Goal: Information Seeking & Learning: Learn about a topic

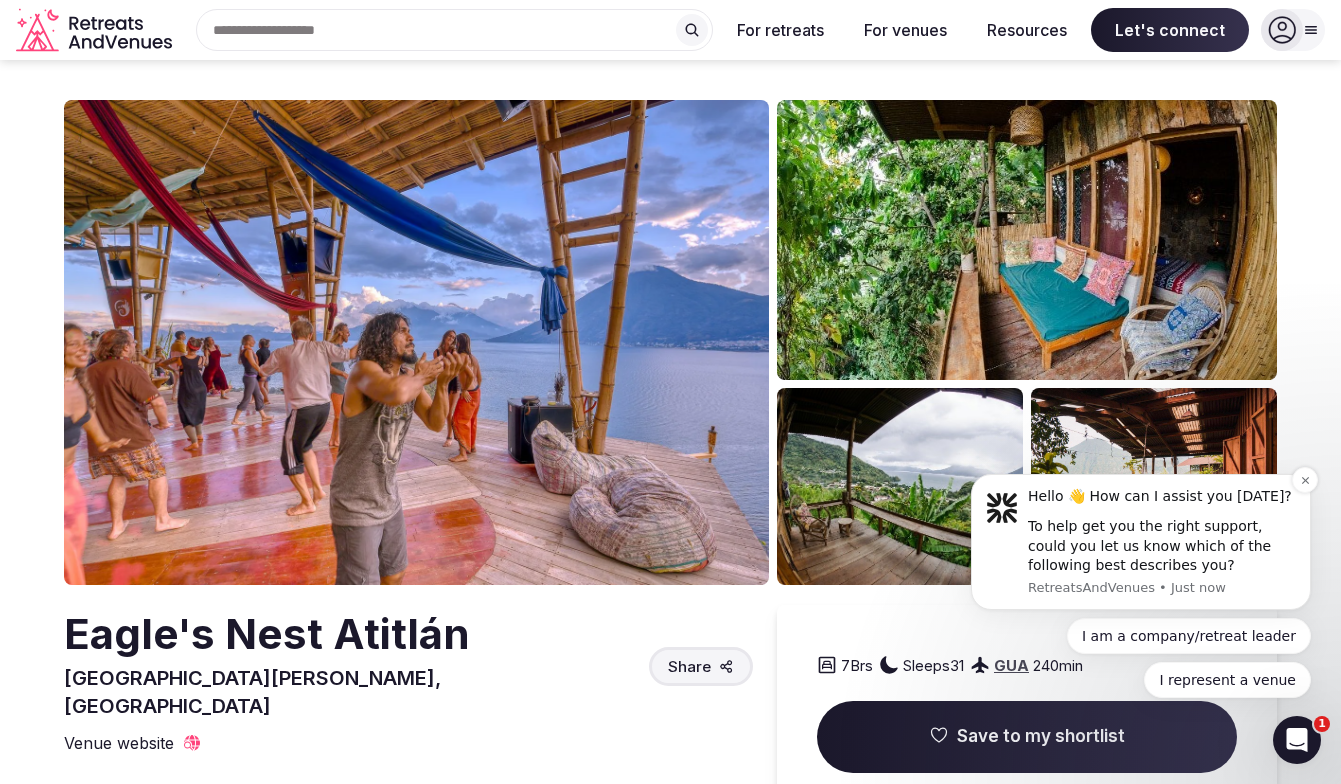
click at [1191, 552] on div "To help get you the right support, could you let us know which of the following…" at bounding box center [1162, 546] width 268 height 59
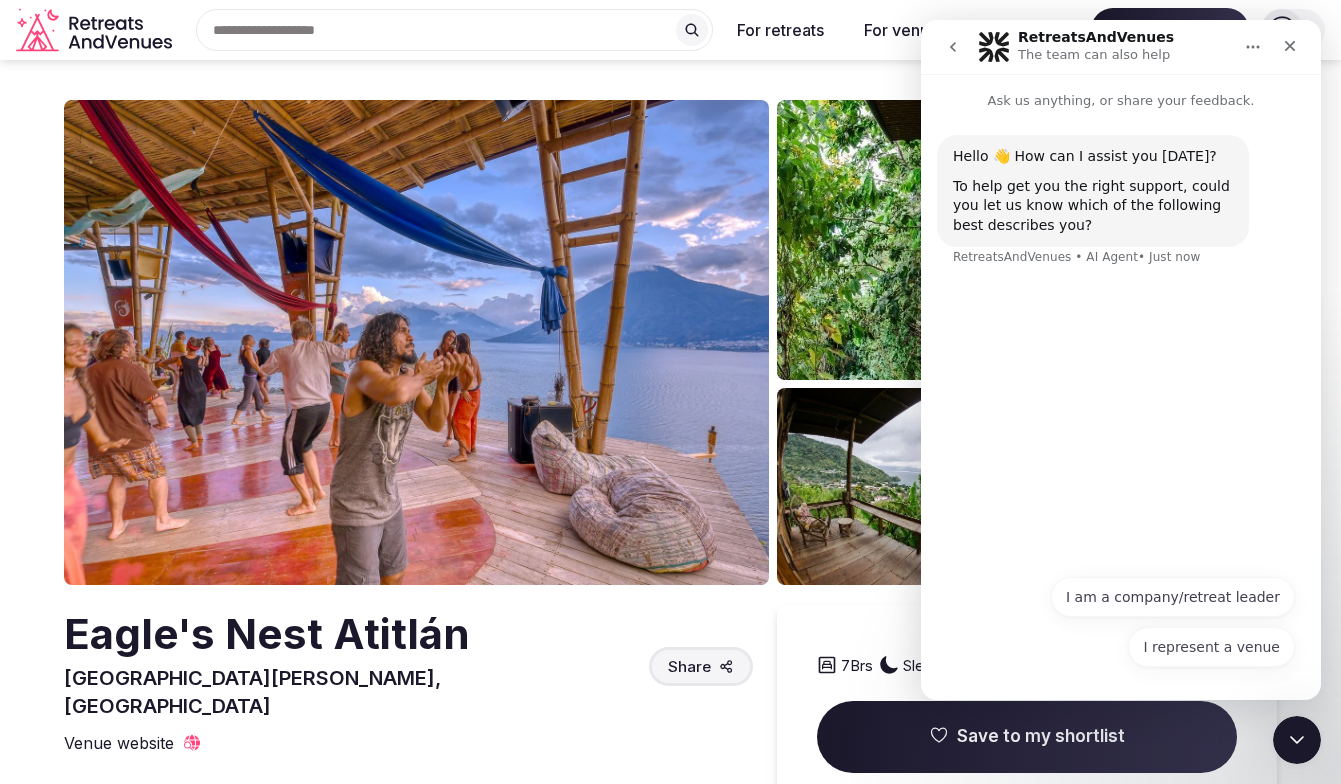
click at [761, 451] on img at bounding box center [416, 342] width 705 height 485
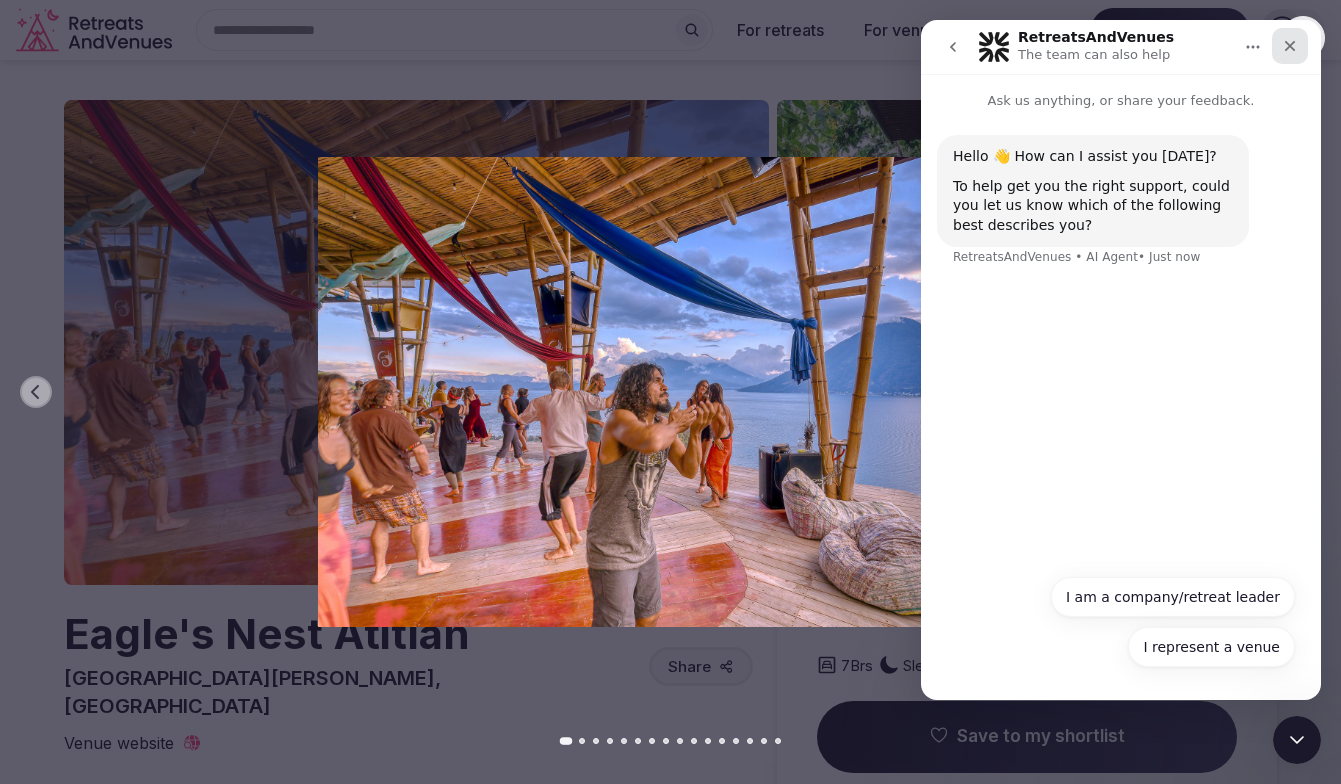
click at [1304, 42] on div "Close" at bounding box center [1290, 46] width 36 height 36
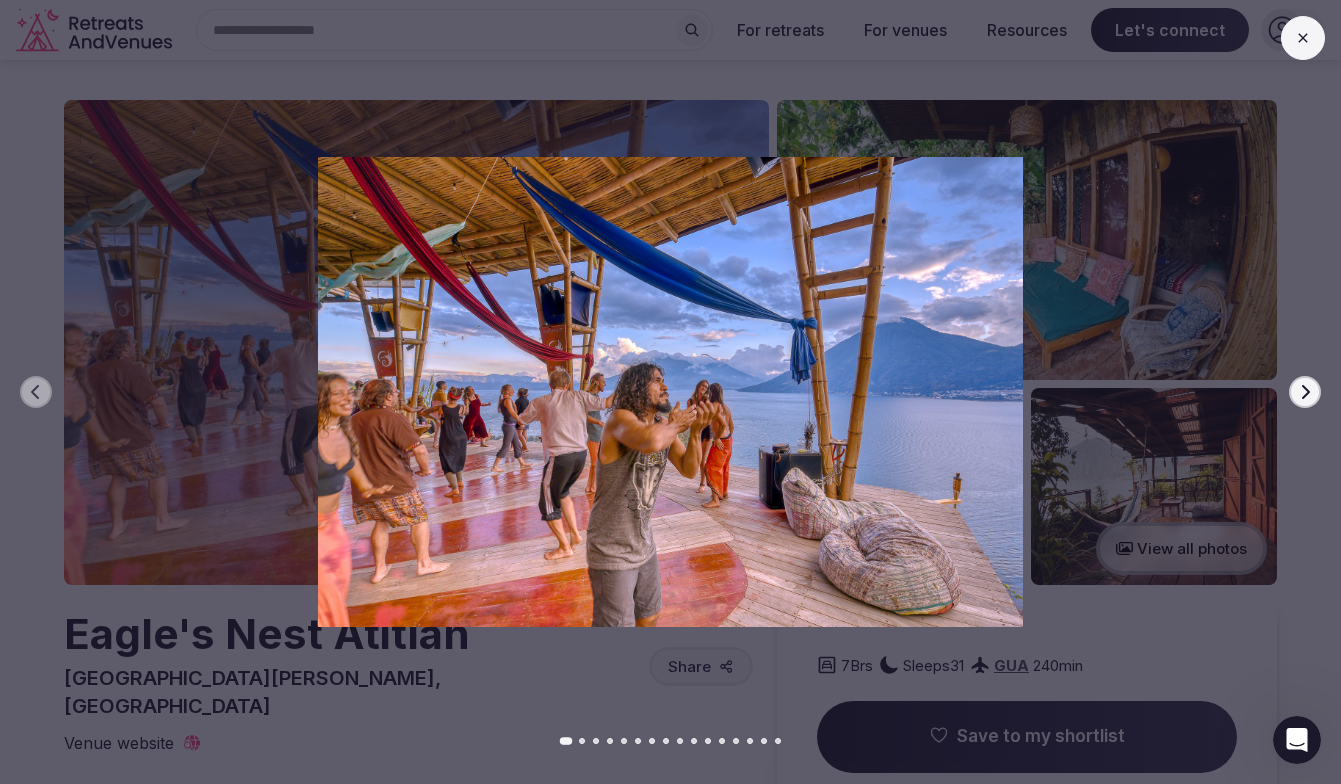
click at [1309, 399] on icon "button" at bounding box center [1305, 392] width 16 height 16
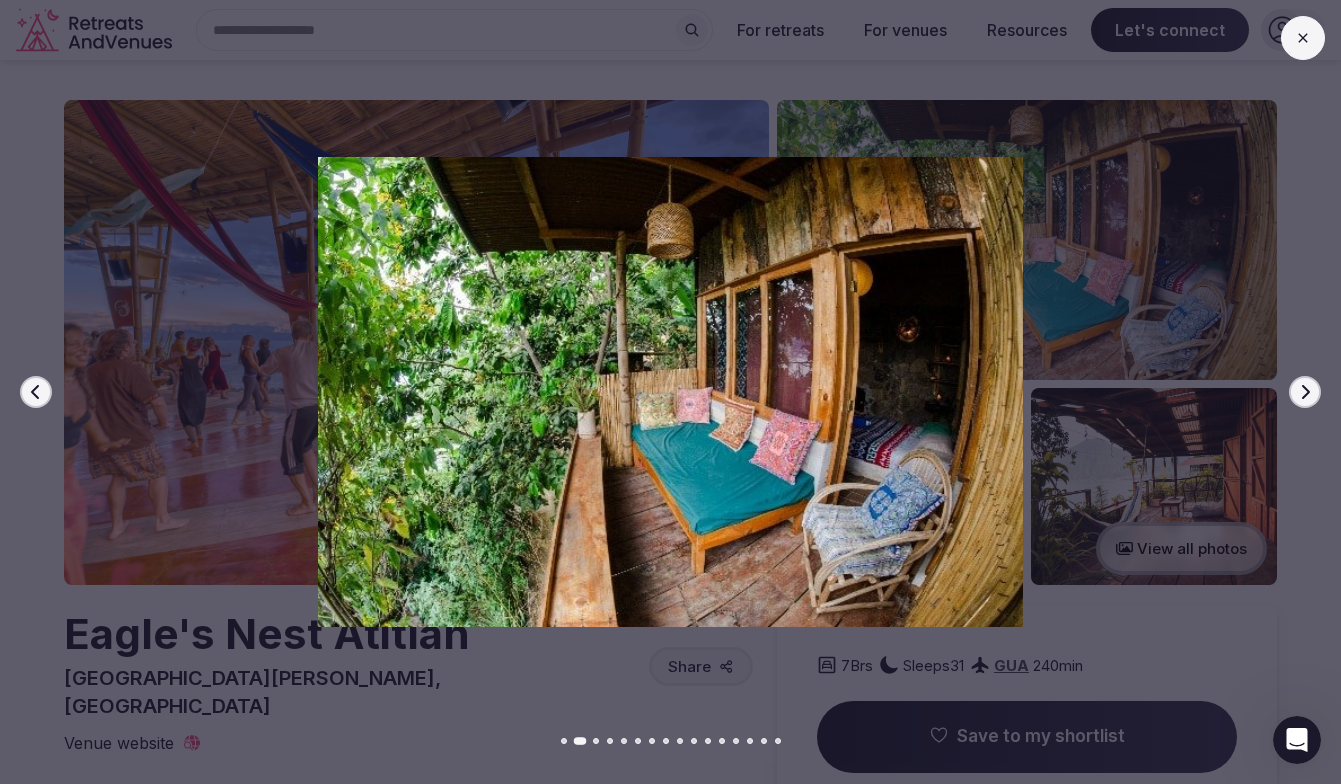
click at [1309, 399] on icon "button" at bounding box center [1305, 392] width 16 height 16
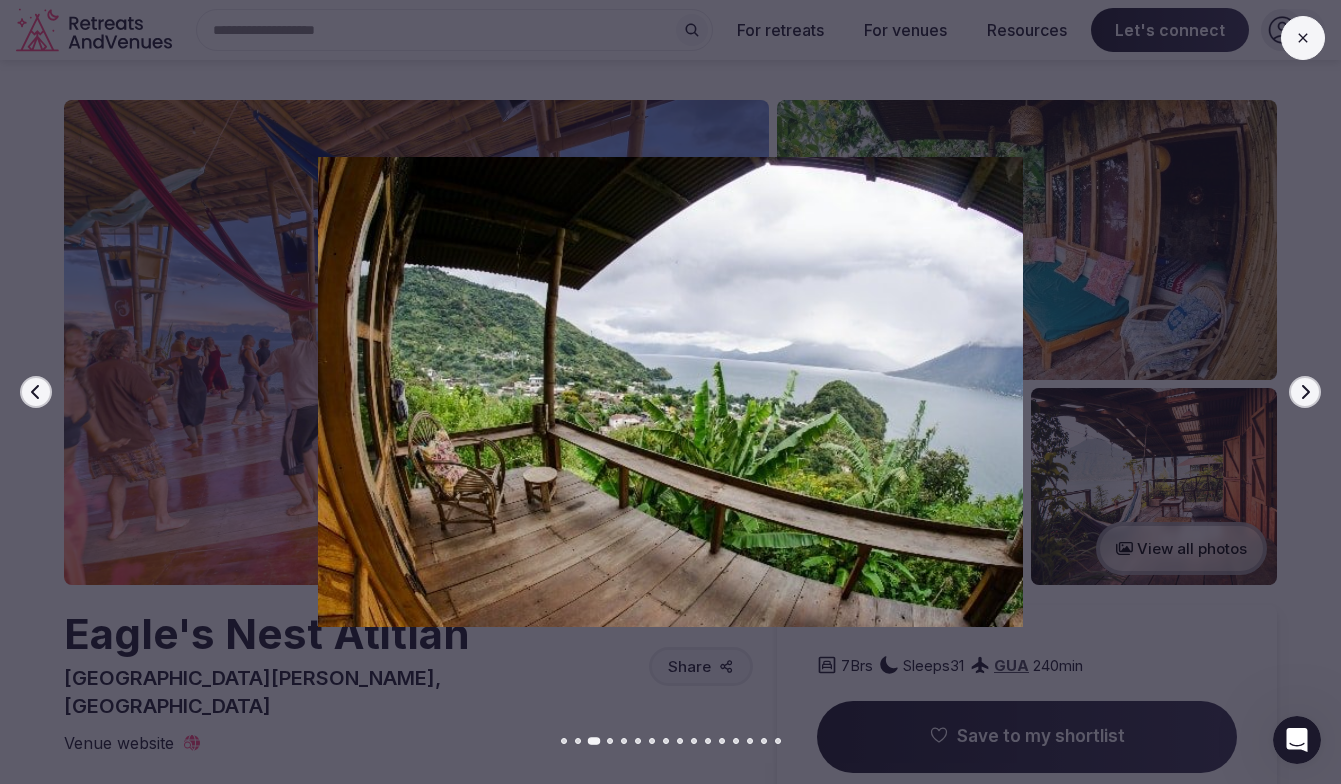
click at [46, 388] on button "Previous slide" at bounding box center [36, 392] width 32 height 32
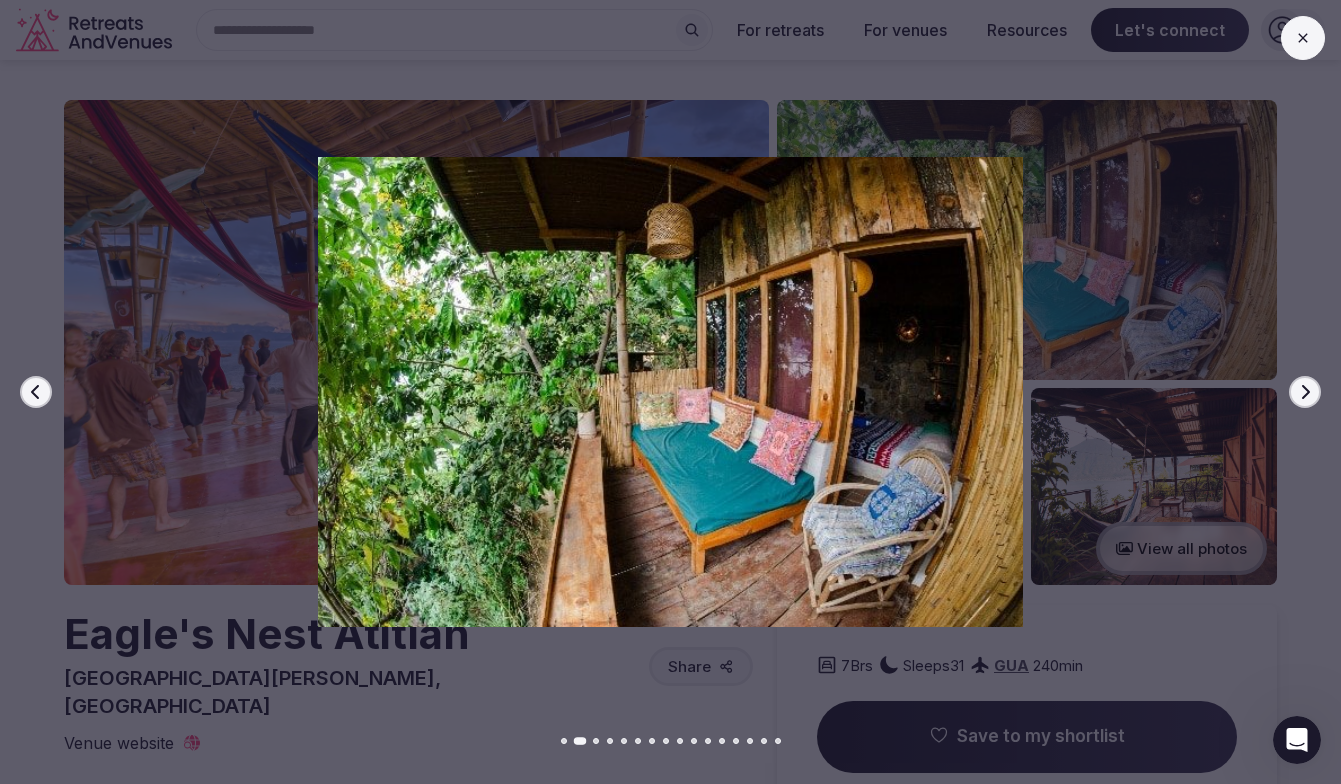
click at [1299, 397] on icon "button" at bounding box center [1305, 392] width 16 height 16
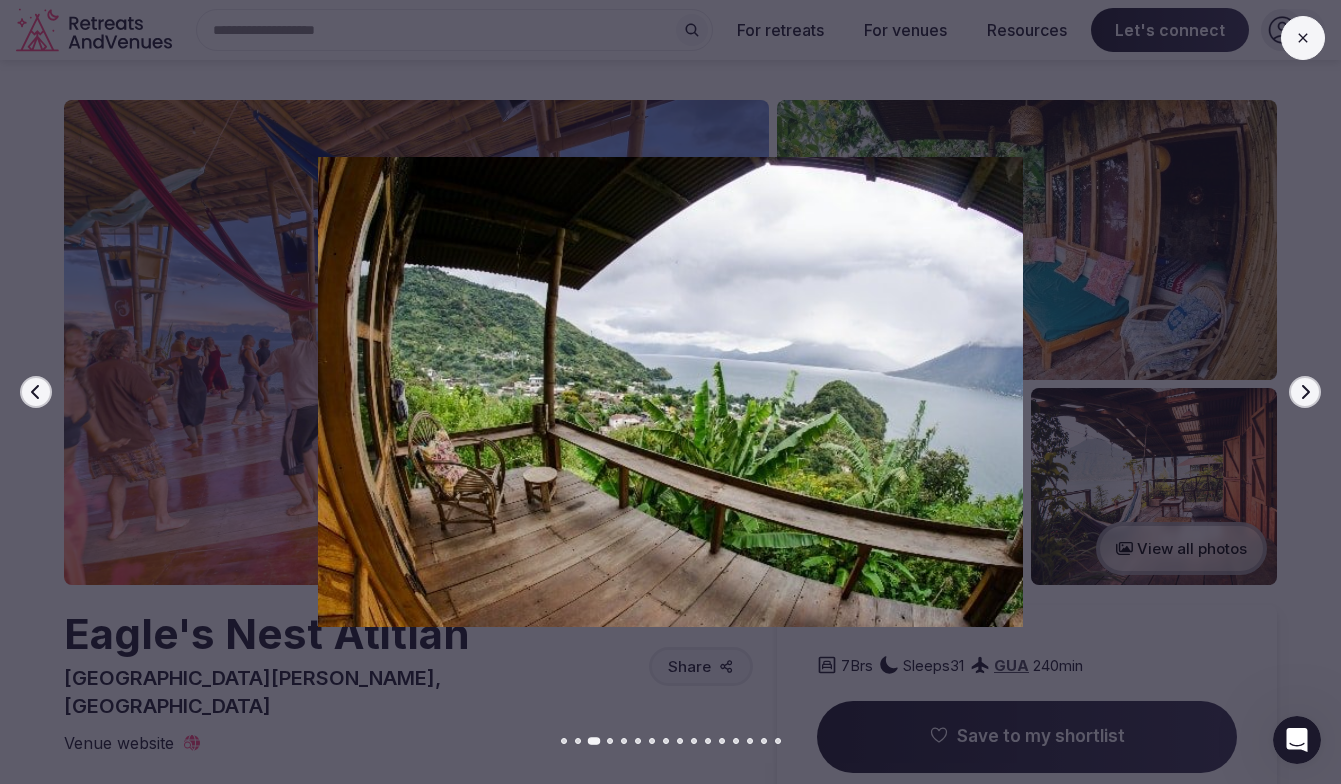
click at [1299, 397] on icon "button" at bounding box center [1305, 392] width 16 height 16
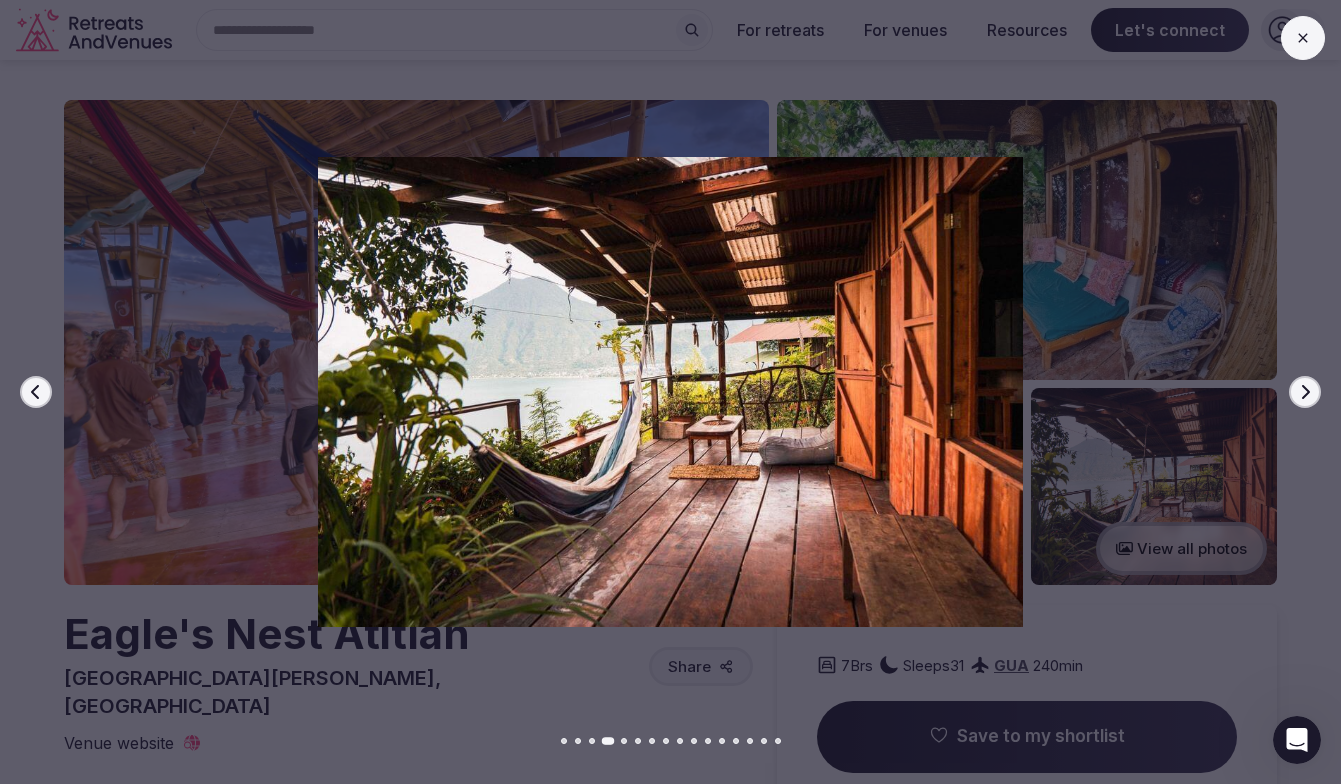
click at [1299, 397] on icon "button" at bounding box center [1305, 392] width 16 height 16
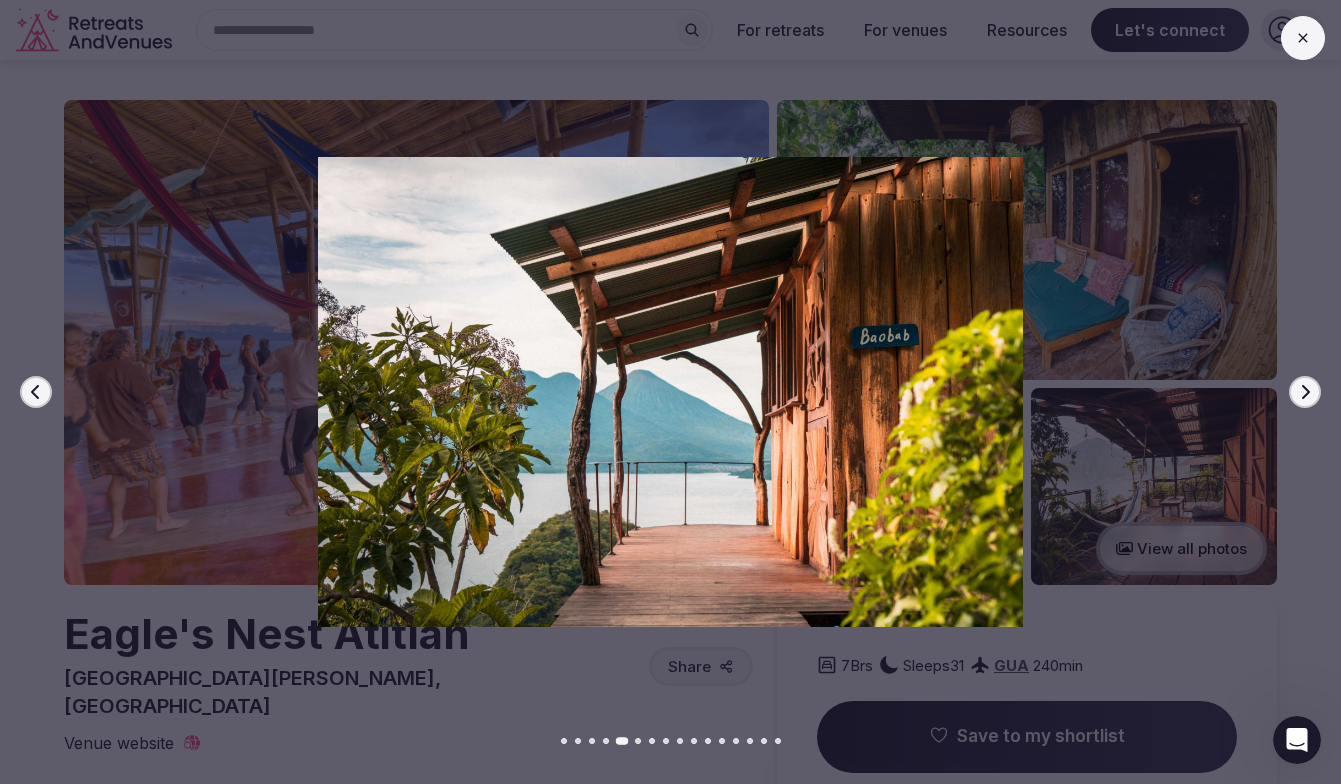
click at [1299, 397] on icon "button" at bounding box center [1305, 392] width 16 height 16
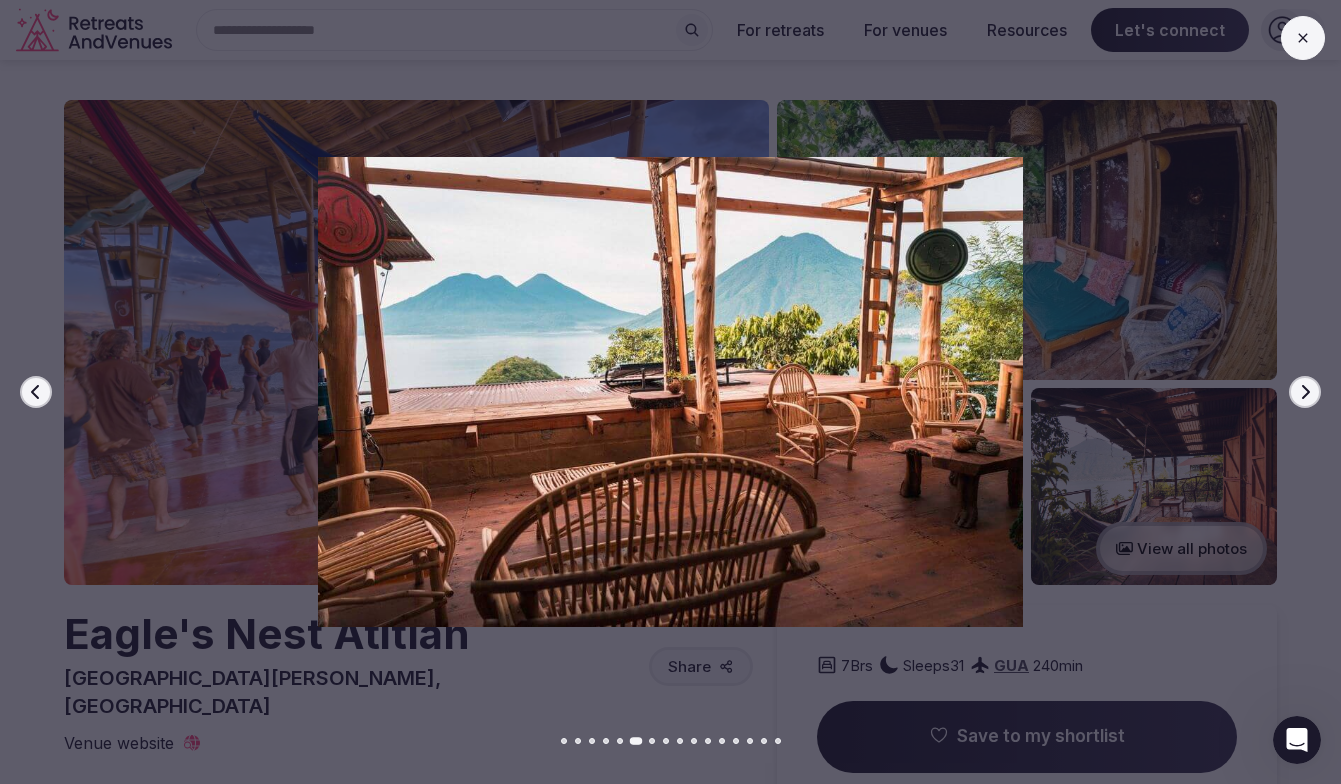
click at [1299, 397] on icon "button" at bounding box center [1305, 392] width 16 height 16
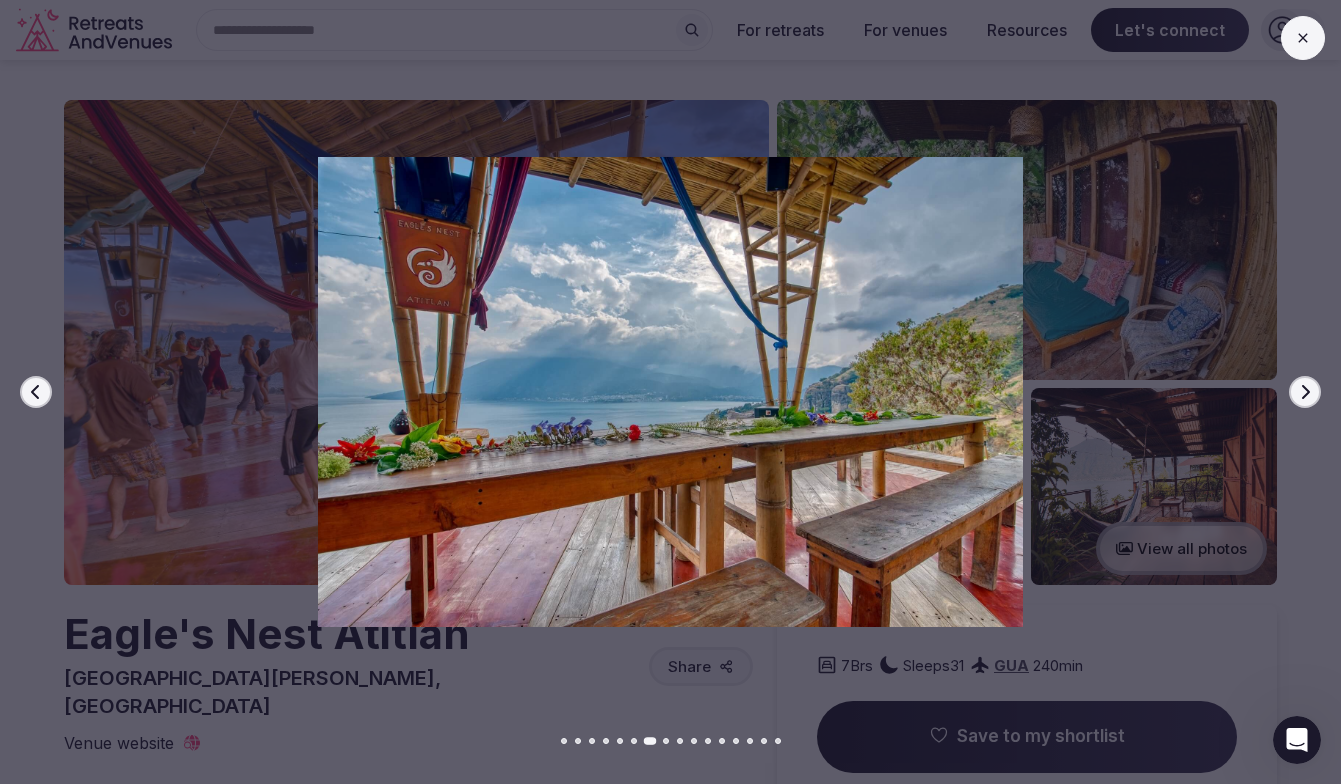
click at [1299, 397] on icon "button" at bounding box center [1305, 392] width 16 height 16
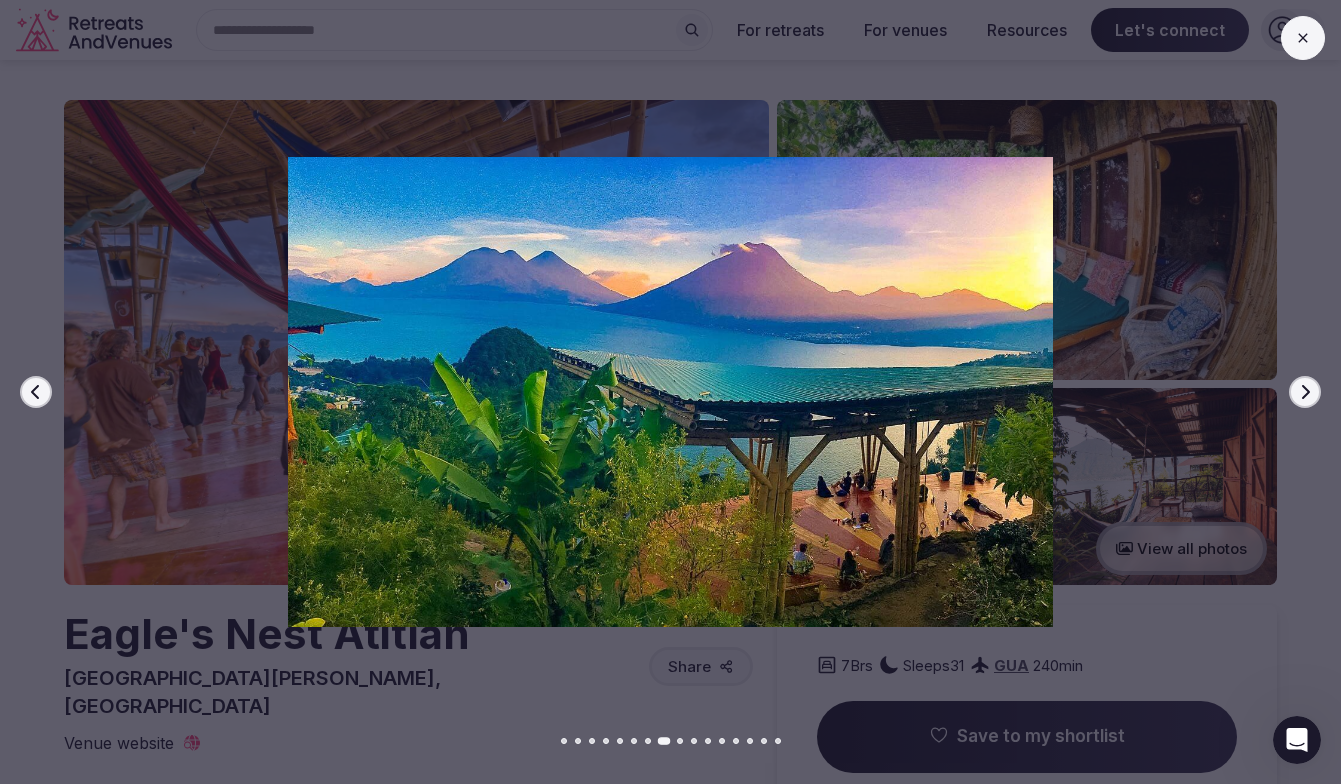
click at [1299, 397] on icon "button" at bounding box center [1305, 392] width 16 height 16
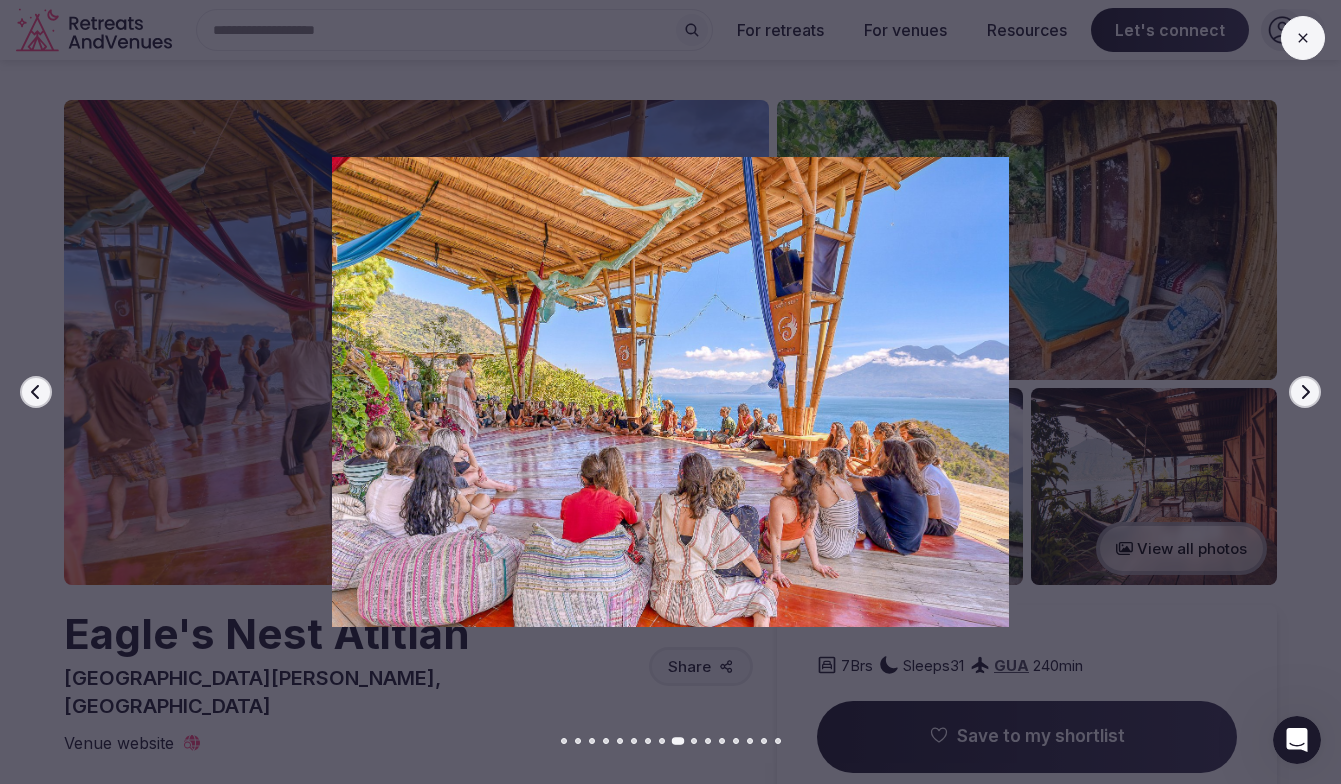
click at [1299, 397] on icon "button" at bounding box center [1305, 392] width 16 height 16
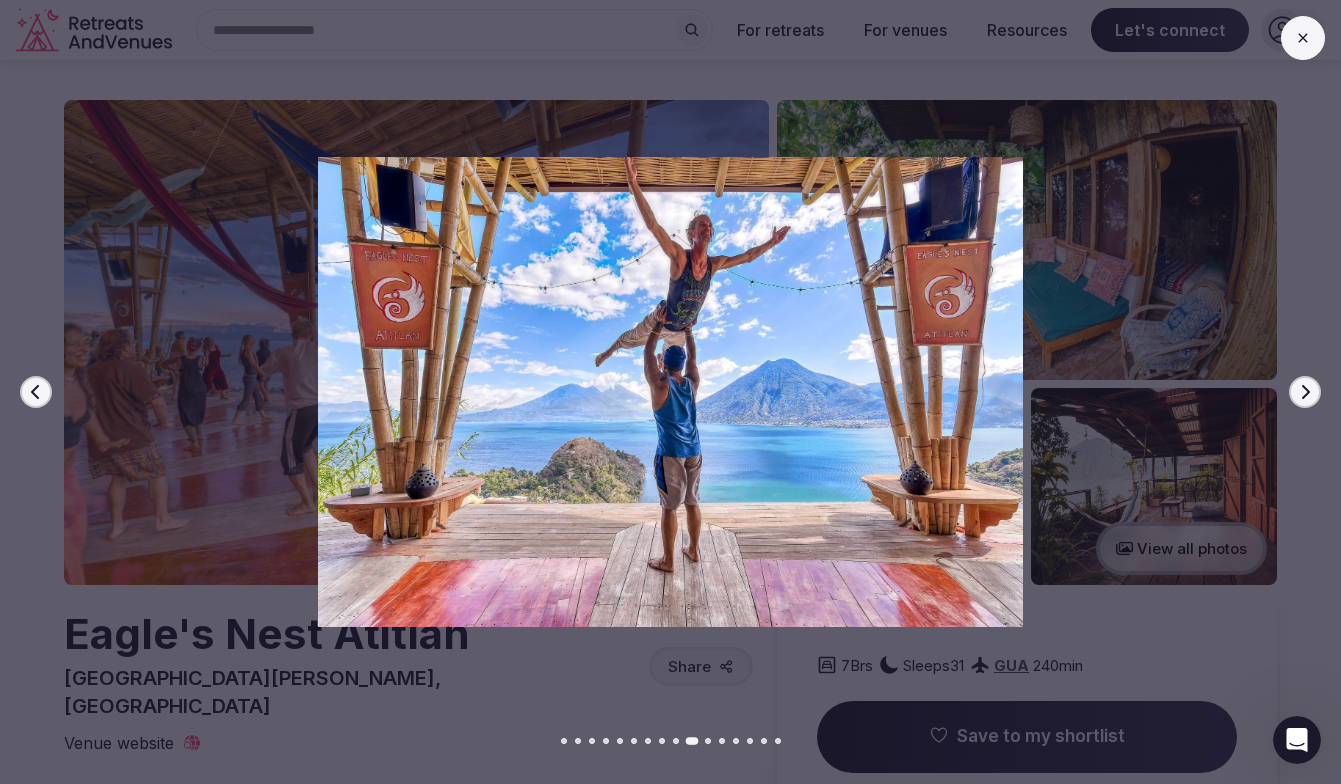
click at [1299, 397] on icon "button" at bounding box center [1305, 392] width 16 height 16
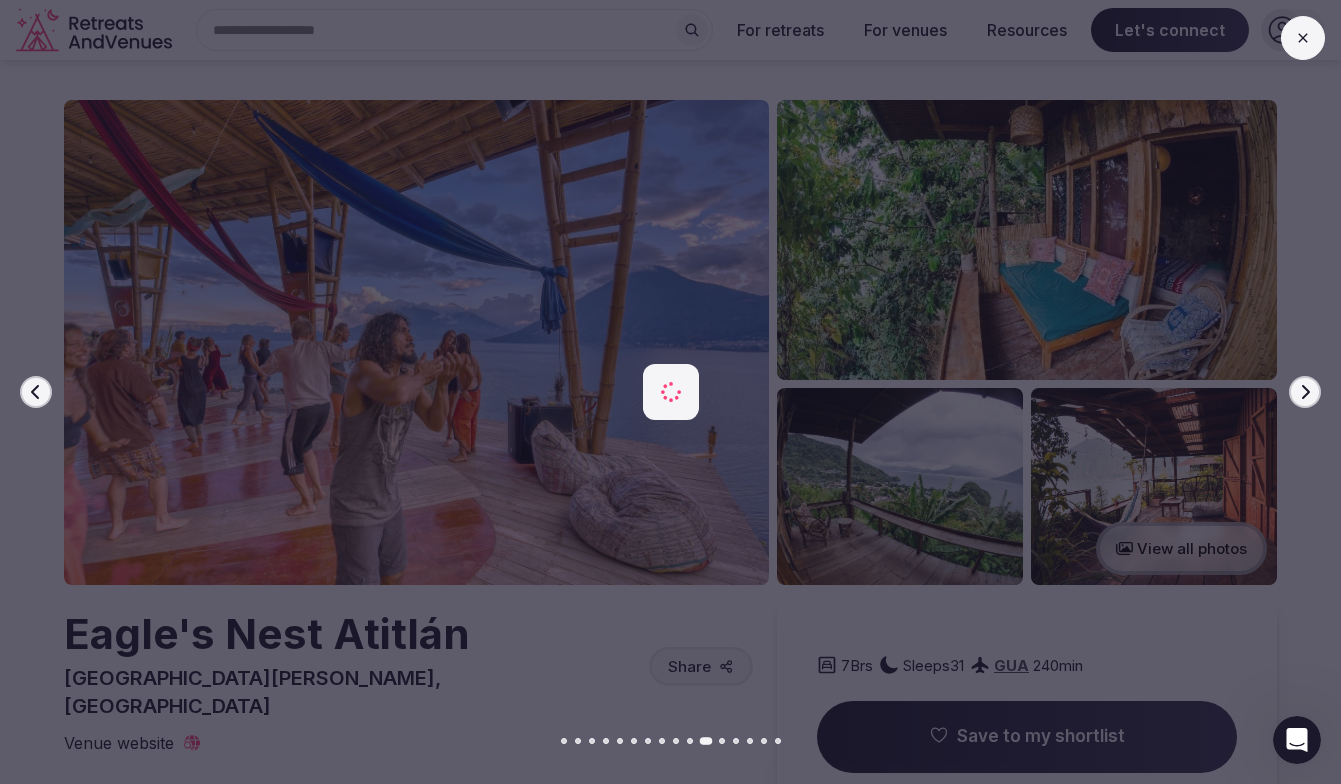
click at [1299, 397] on icon "button" at bounding box center [1305, 392] width 16 height 16
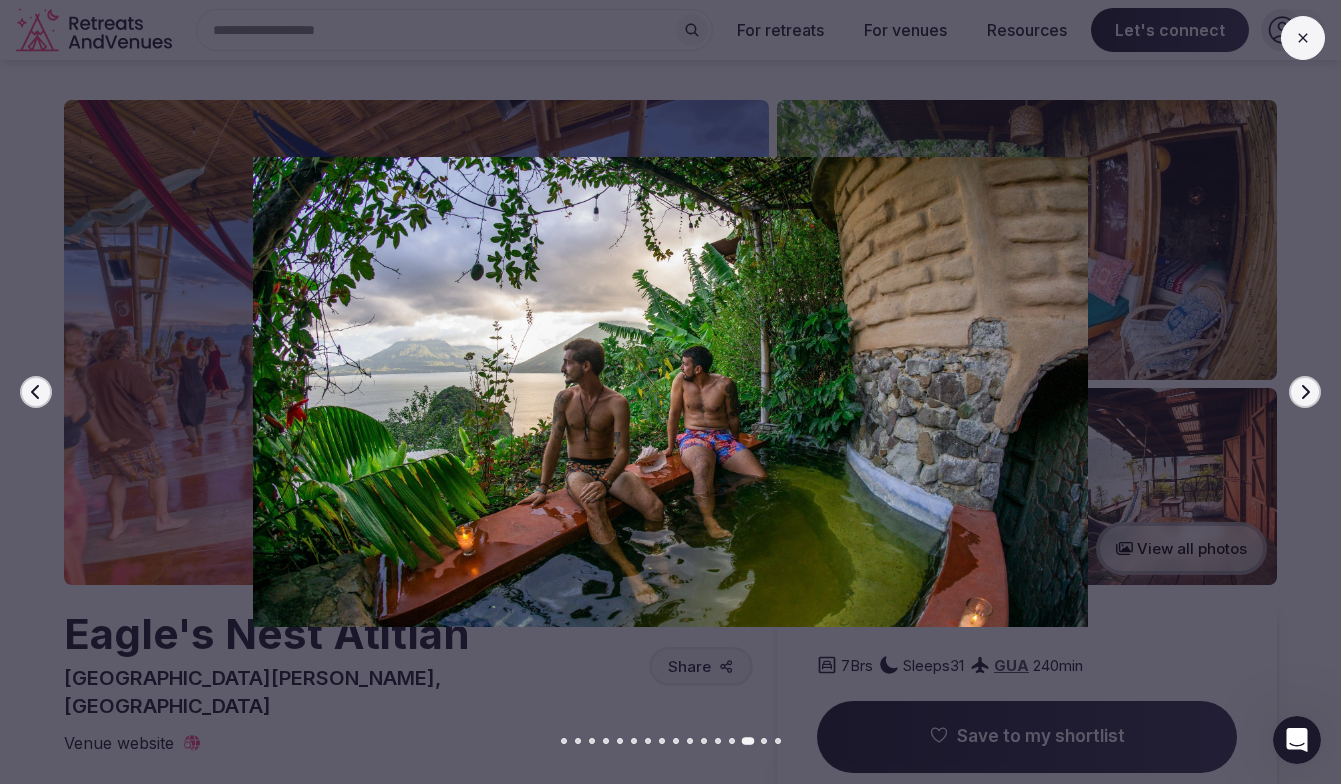
click at [1298, 35] on icon at bounding box center [1303, 38] width 16 height 16
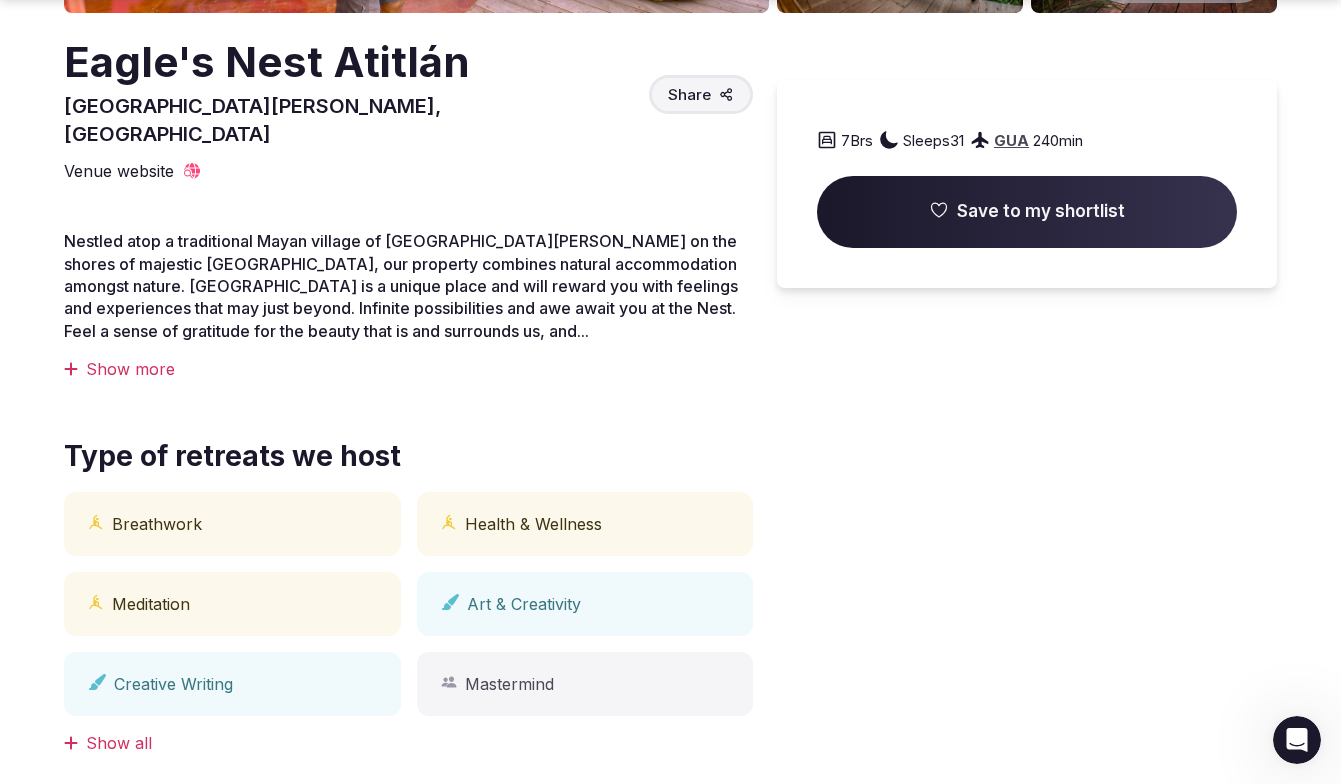
scroll to position [574, 0]
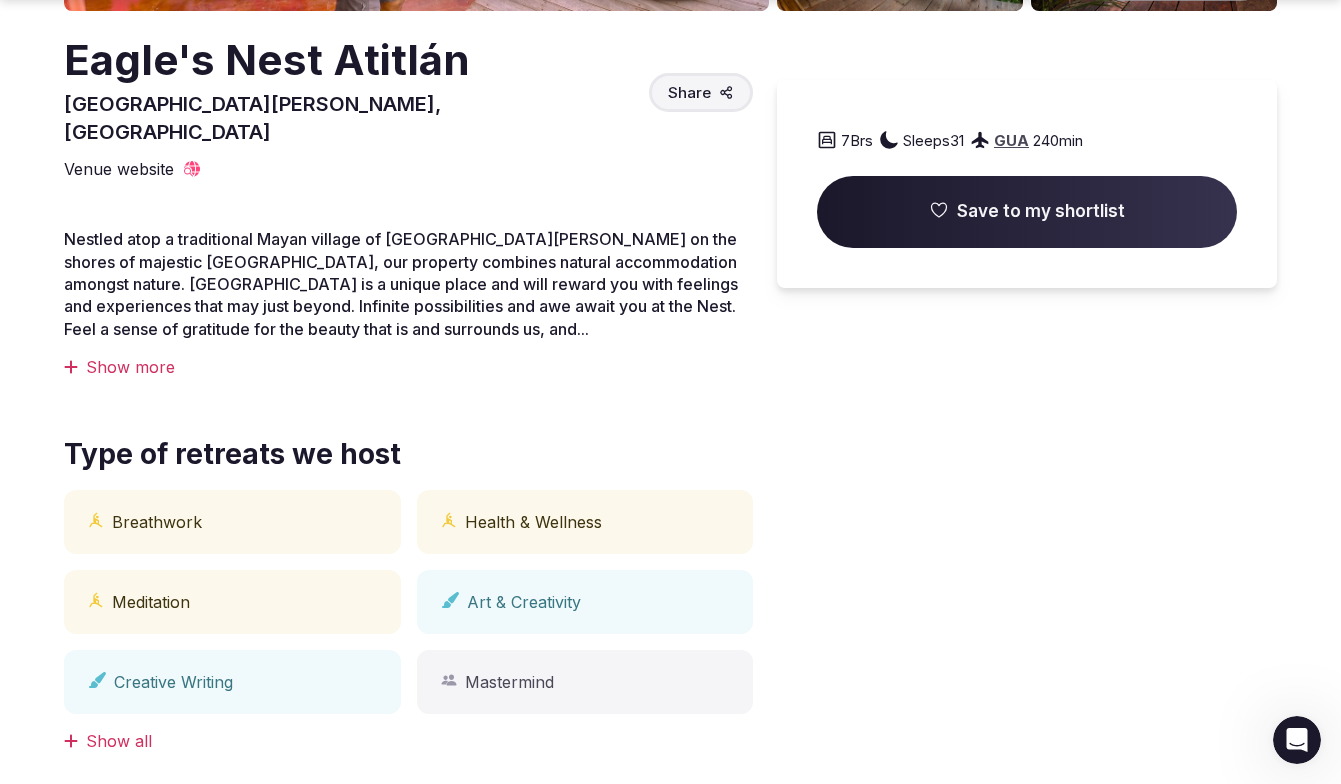
click at [150, 356] on div "Show more" at bounding box center [408, 367] width 689 height 22
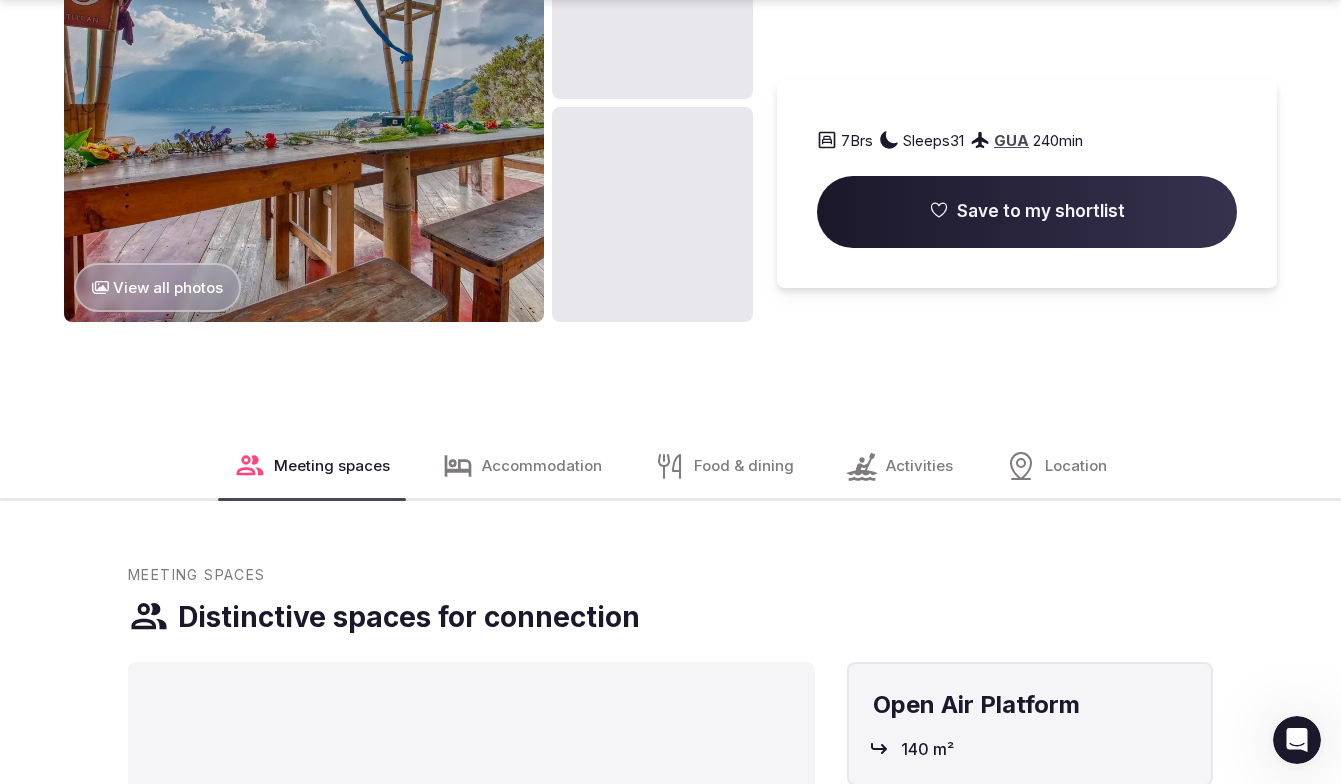
scroll to position [2506, 0]
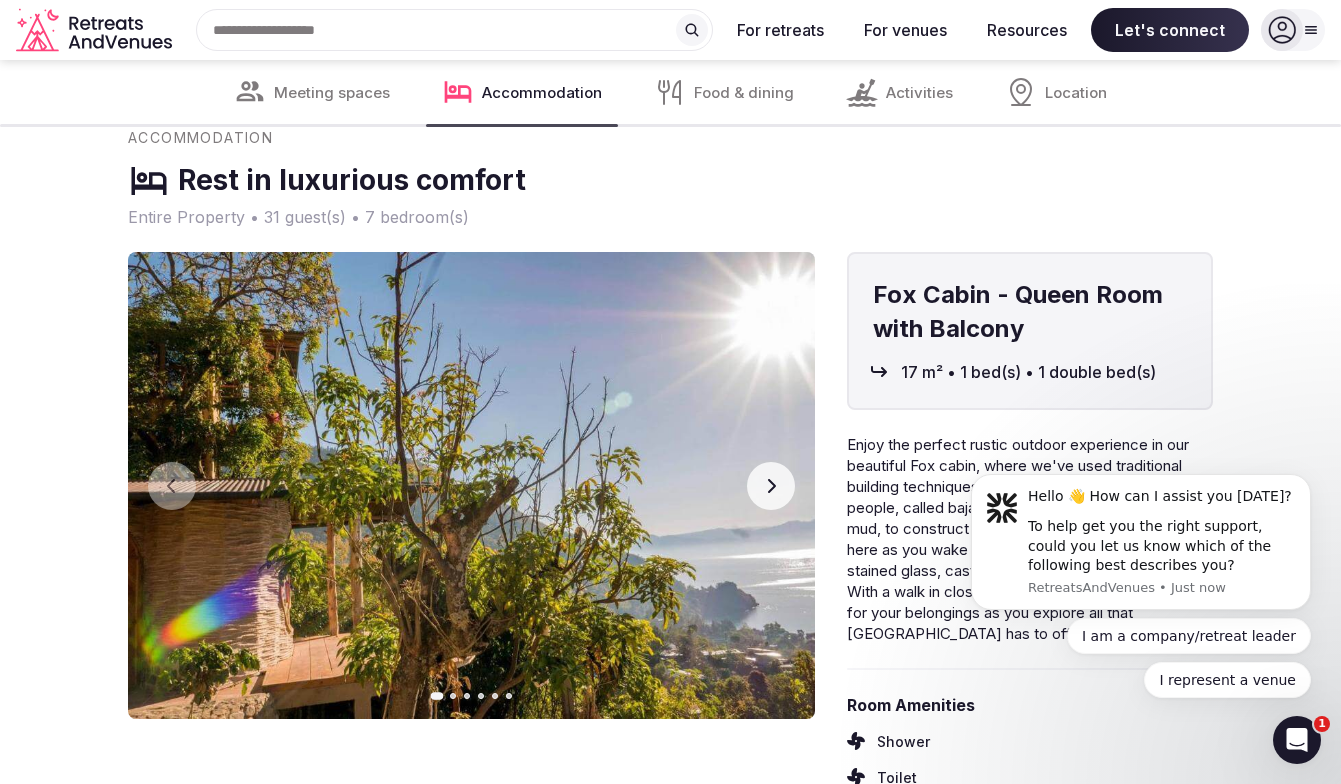
scroll to position [5682, 0]
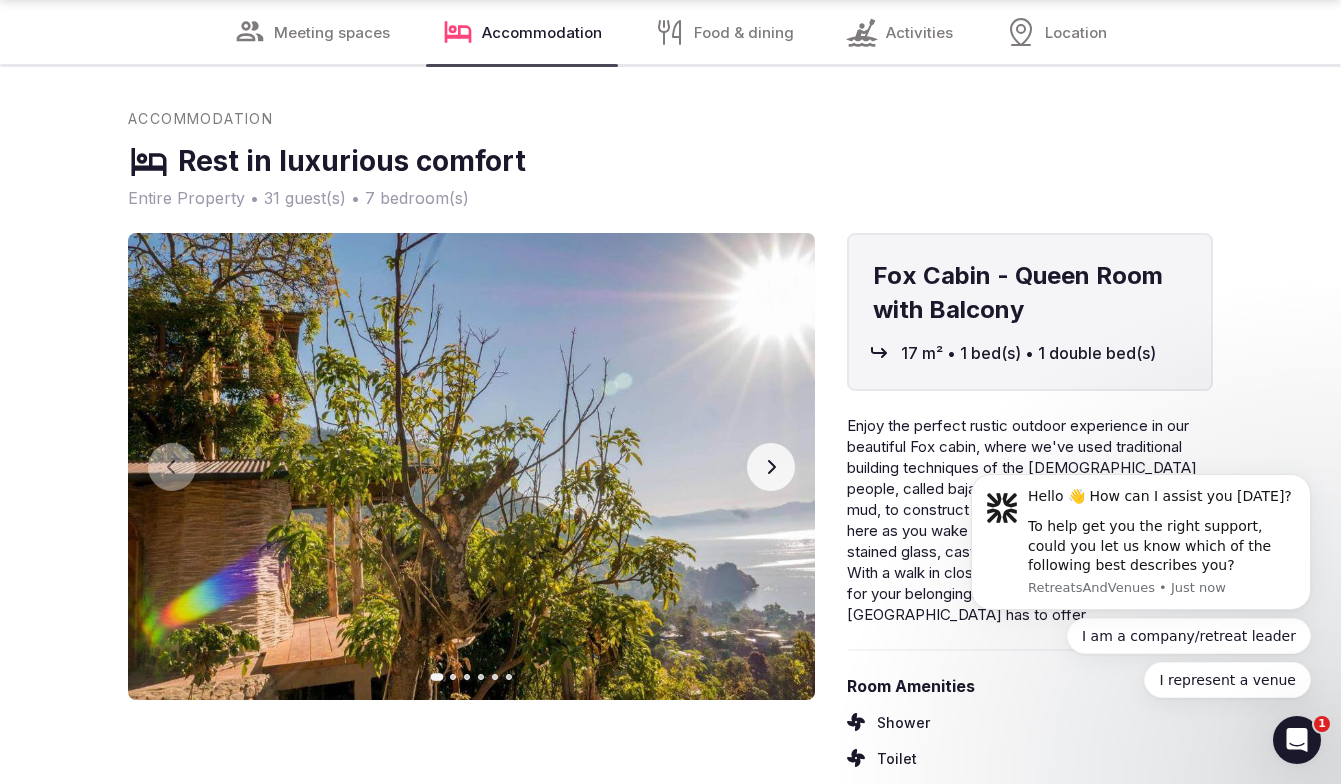
click at [767, 459] on icon "button" at bounding box center [771, 467] width 16 height 16
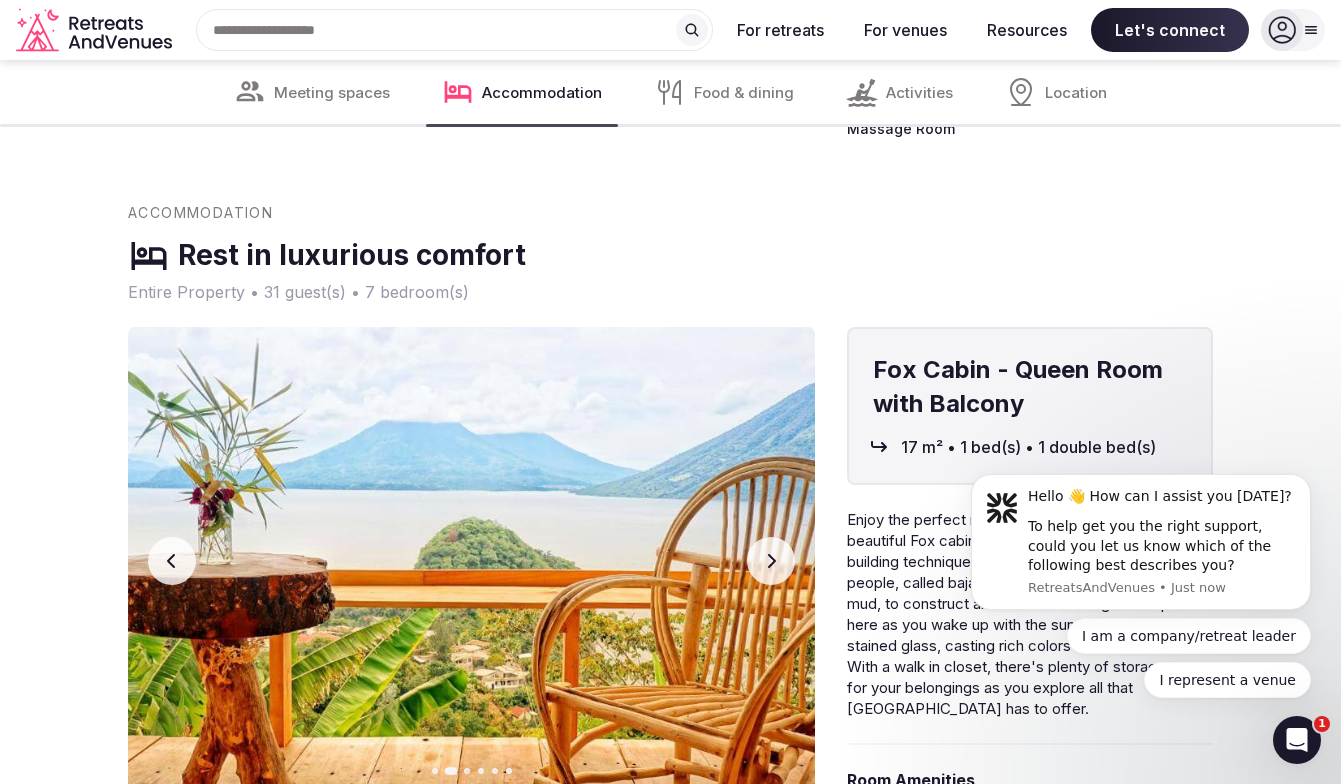
scroll to position [5589, 0]
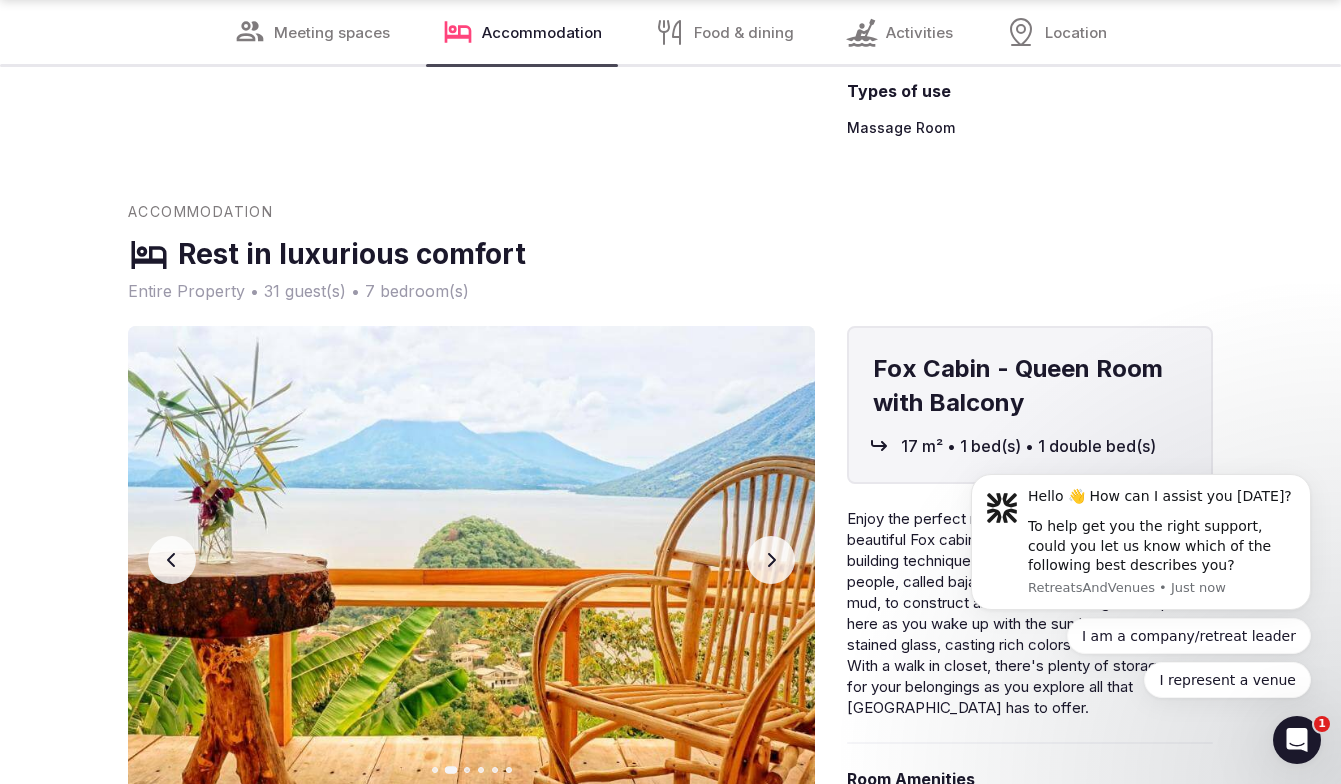
click at [152, 536] on button "Previous slide" at bounding box center [172, 560] width 48 height 48
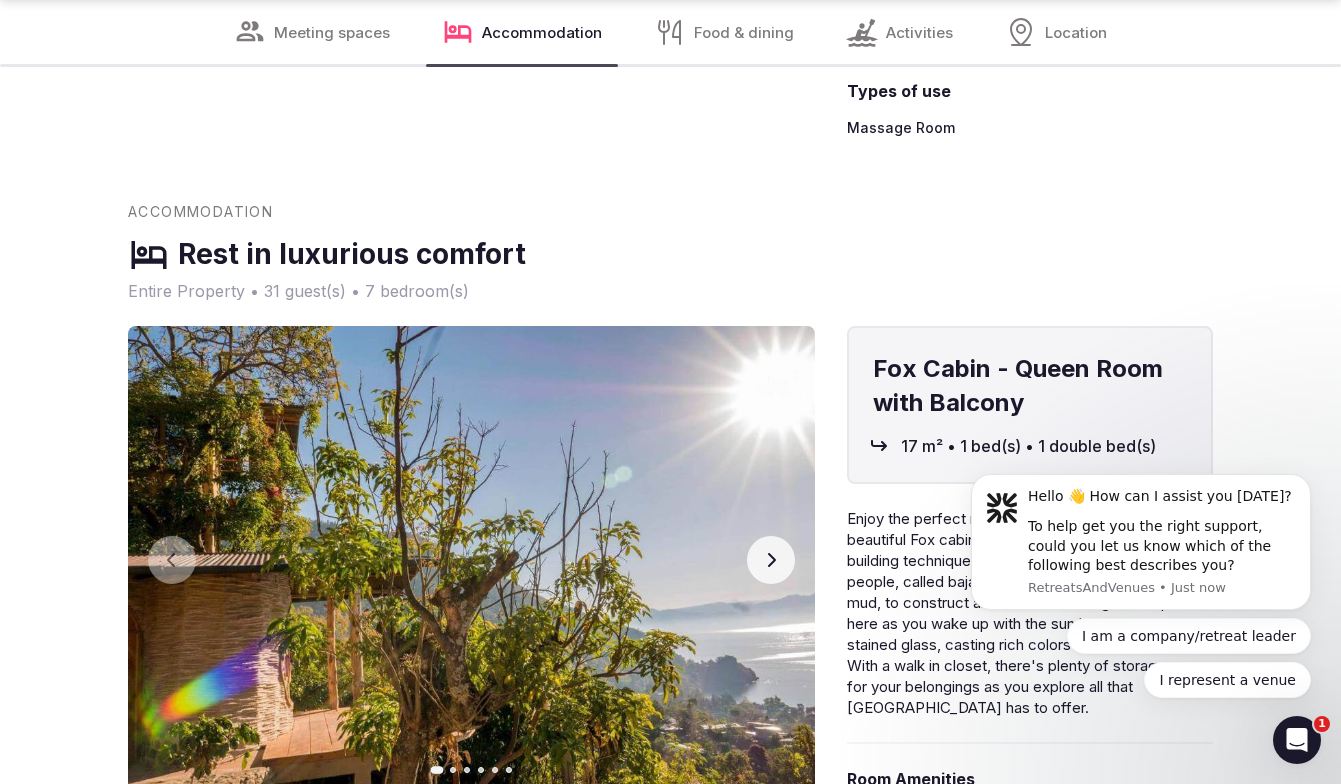
click at [764, 536] on button "Next slide" at bounding box center [771, 560] width 48 height 48
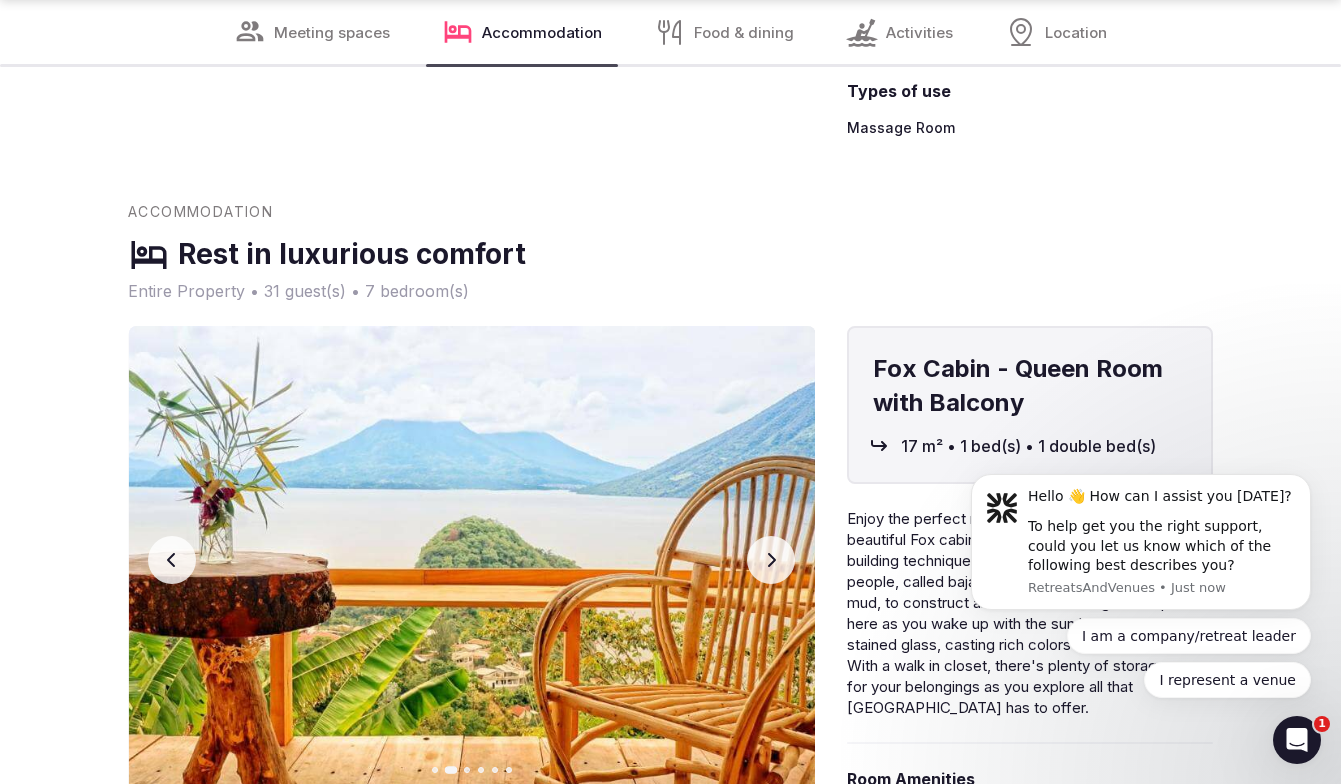
click at [765, 552] on icon "button" at bounding box center [771, 560] width 16 height 16
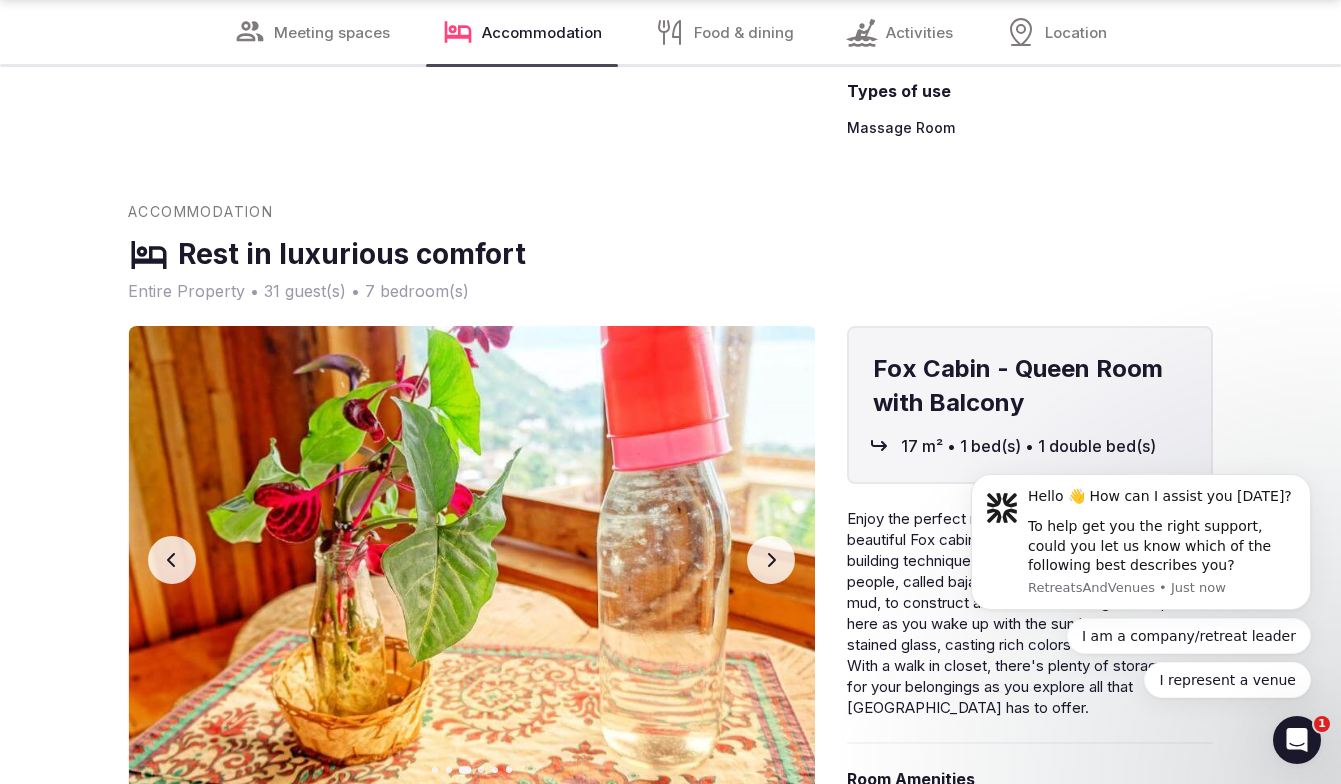
click at [767, 536] on button "Next slide" at bounding box center [771, 560] width 48 height 48
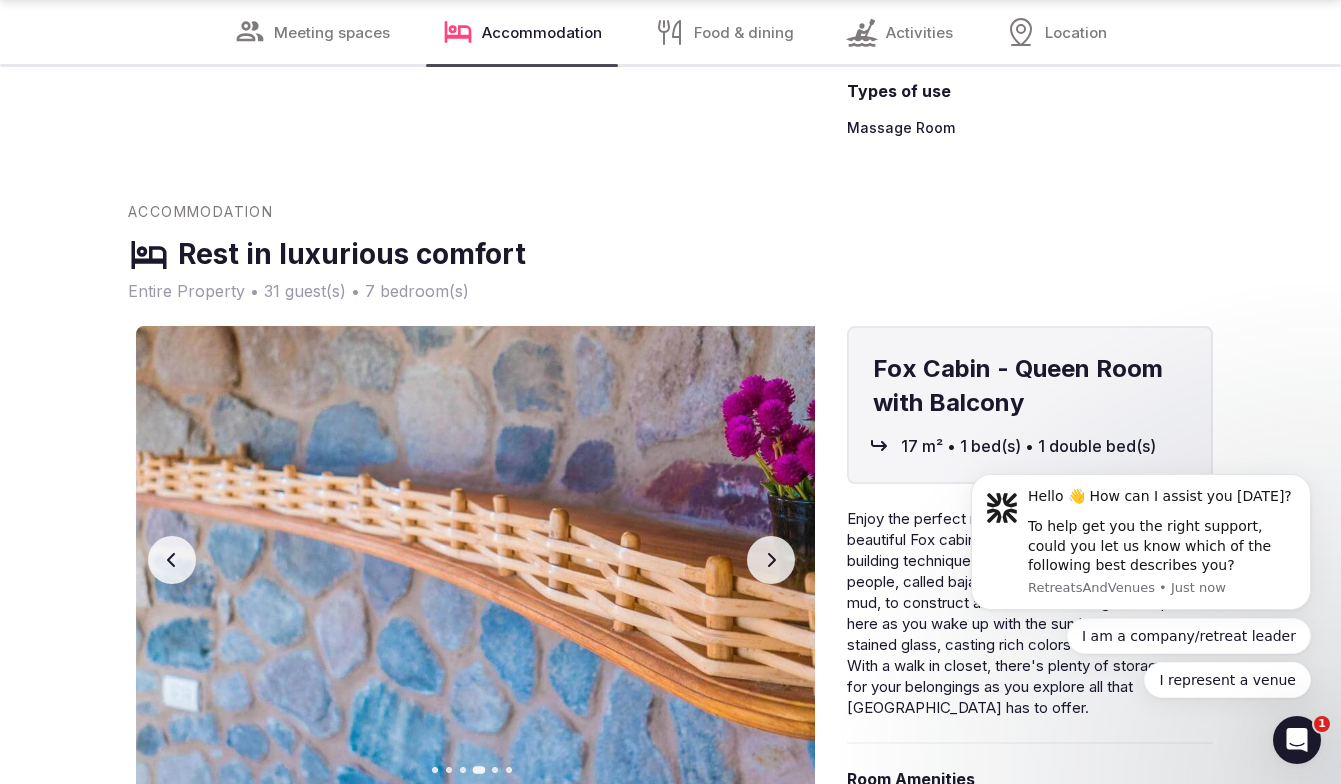
click at [767, 536] on button "Next slide" at bounding box center [771, 560] width 48 height 48
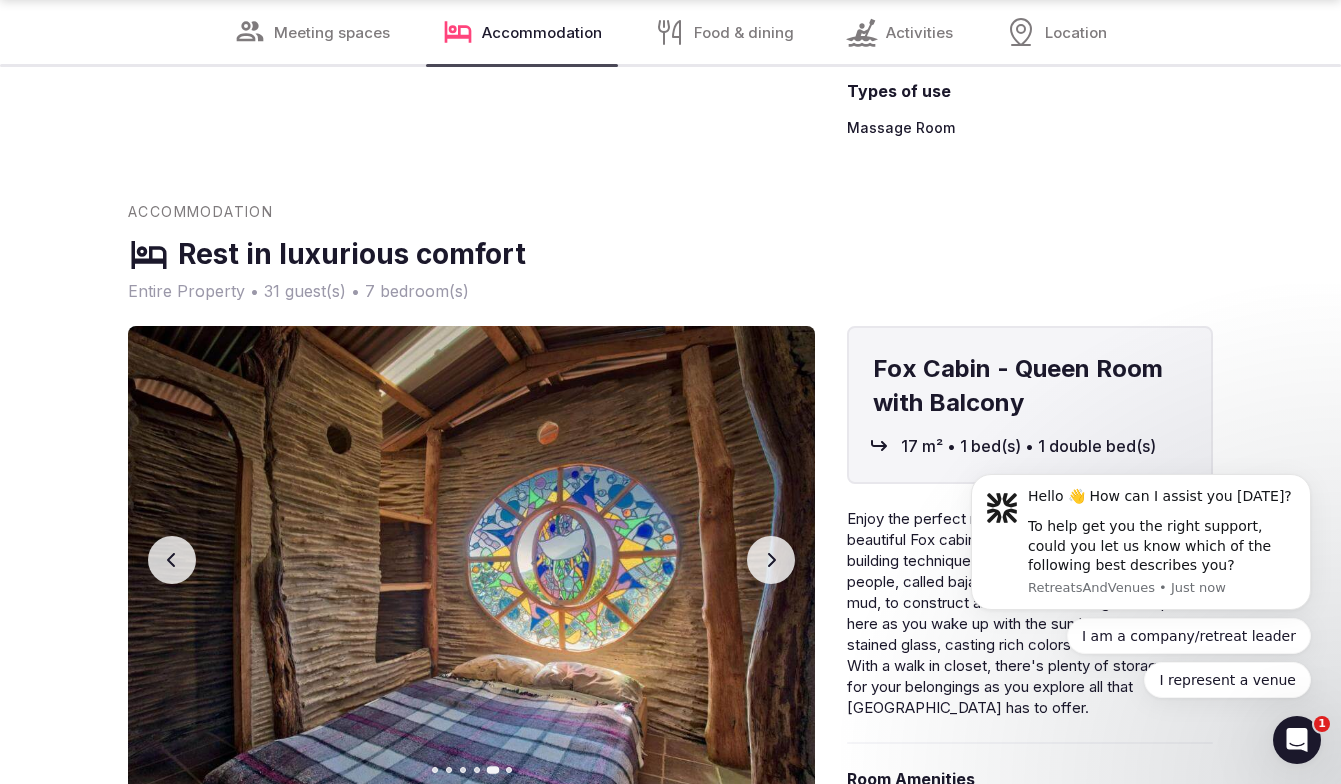
click at [779, 536] on button "Next slide" at bounding box center [771, 560] width 48 height 48
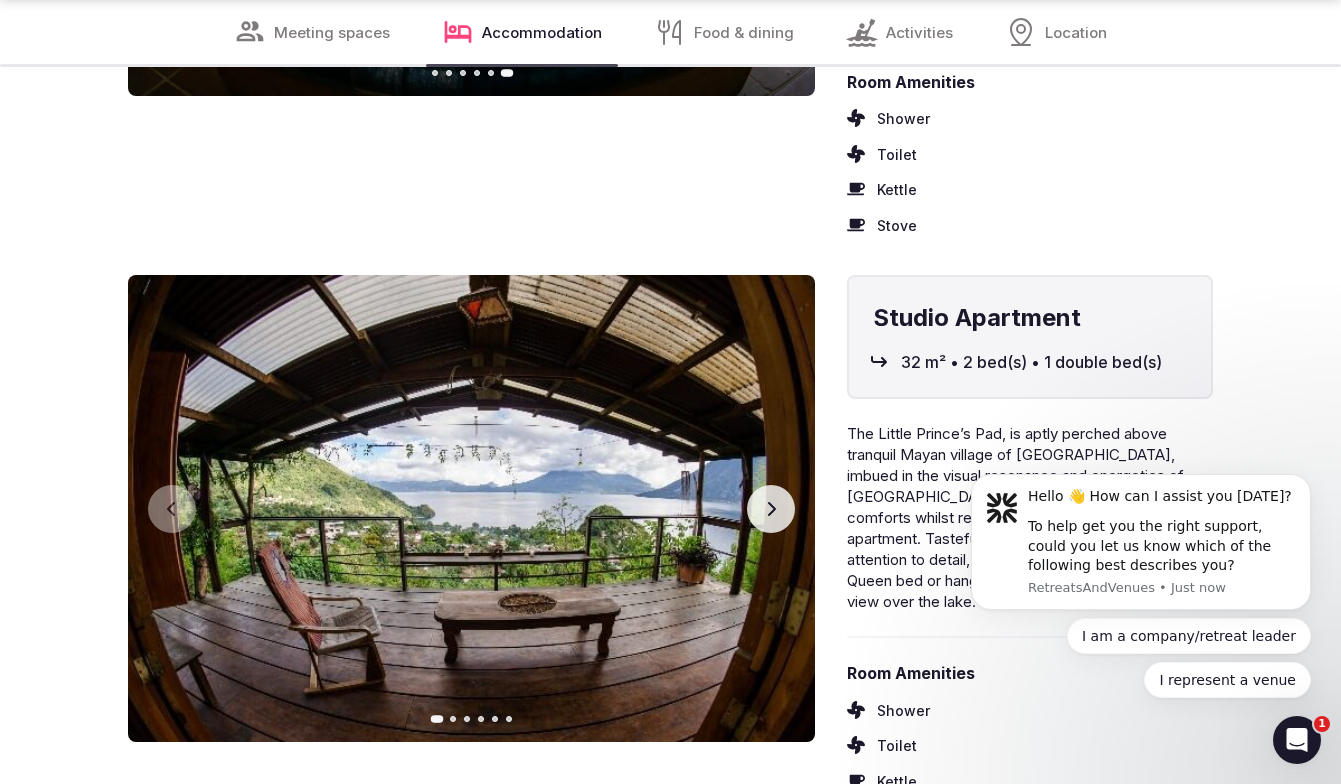
scroll to position [6287, 0]
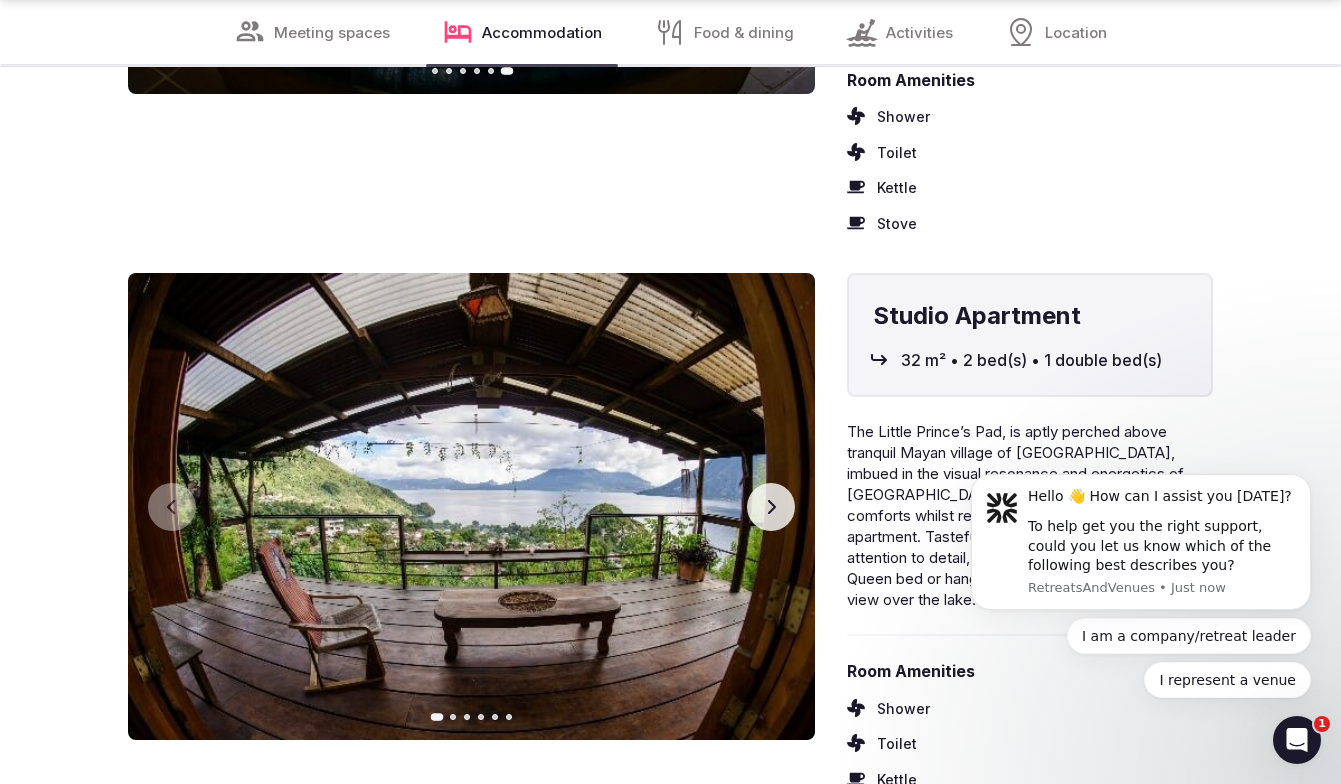
click at [768, 483] on button "Next slide" at bounding box center [771, 507] width 48 height 48
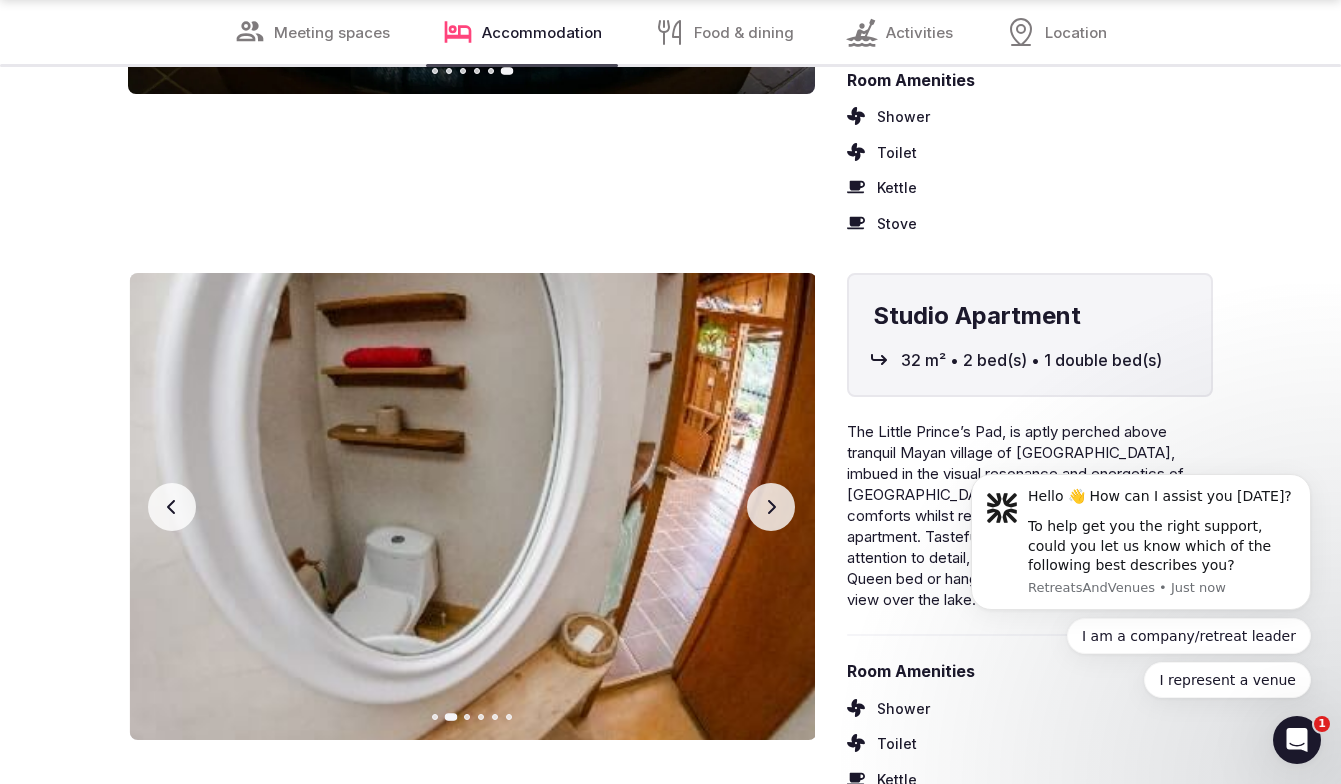
click at [769, 483] on button "Next slide" at bounding box center [771, 507] width 48 height 48
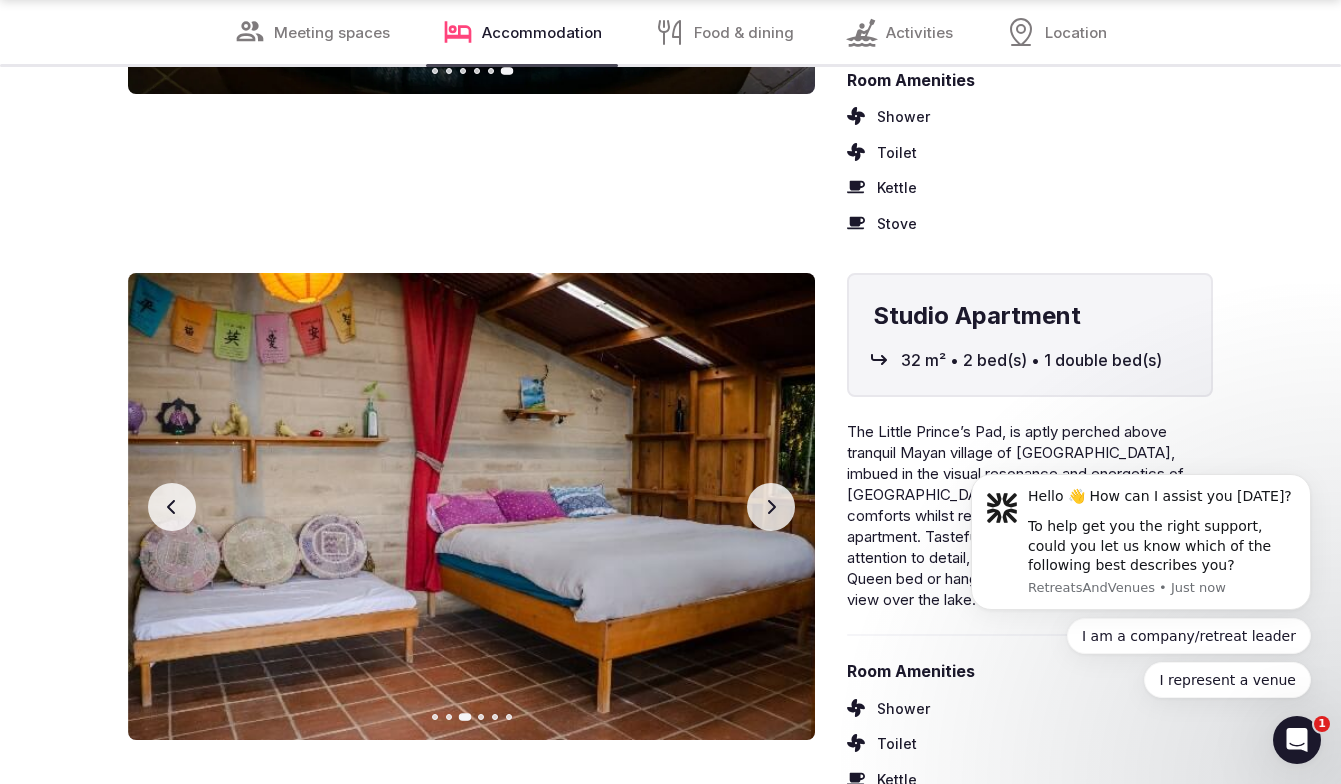
click at [770, 483] on button "Next slide" at bounding box center [771, 507] width 48 height 48
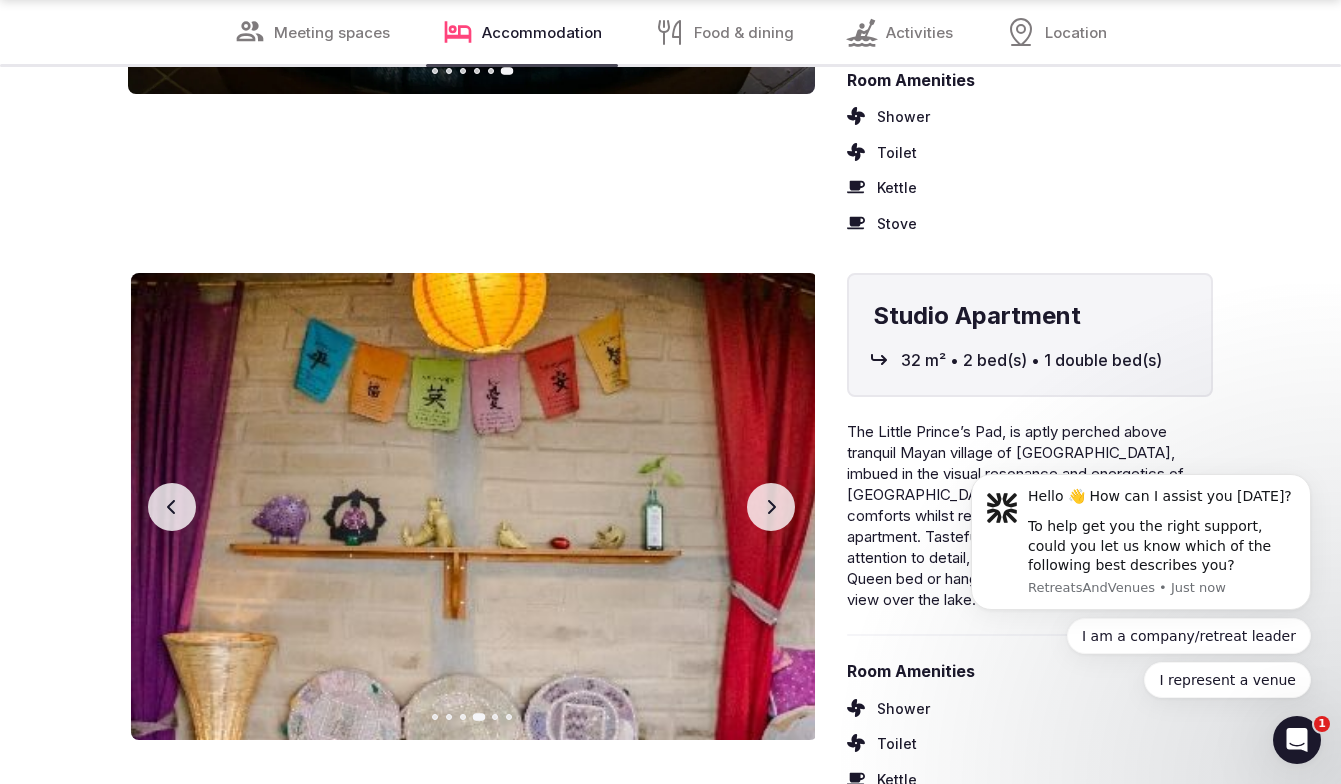
click at [770, 483] on button "Next slide" at bounding box center [771, 507] width 48 height 48
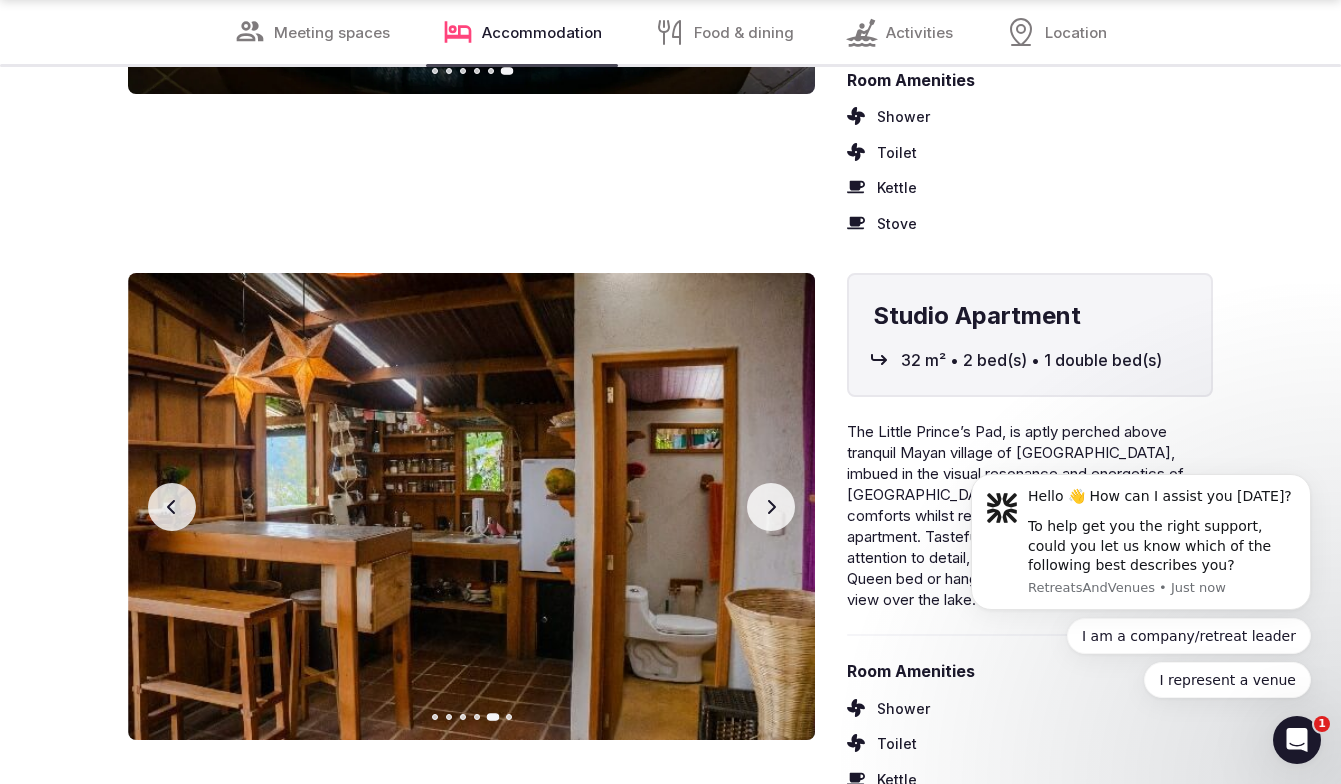
click at [771, 483] on button "Next slide" at bounding box center [771, 507] width 48 height 48
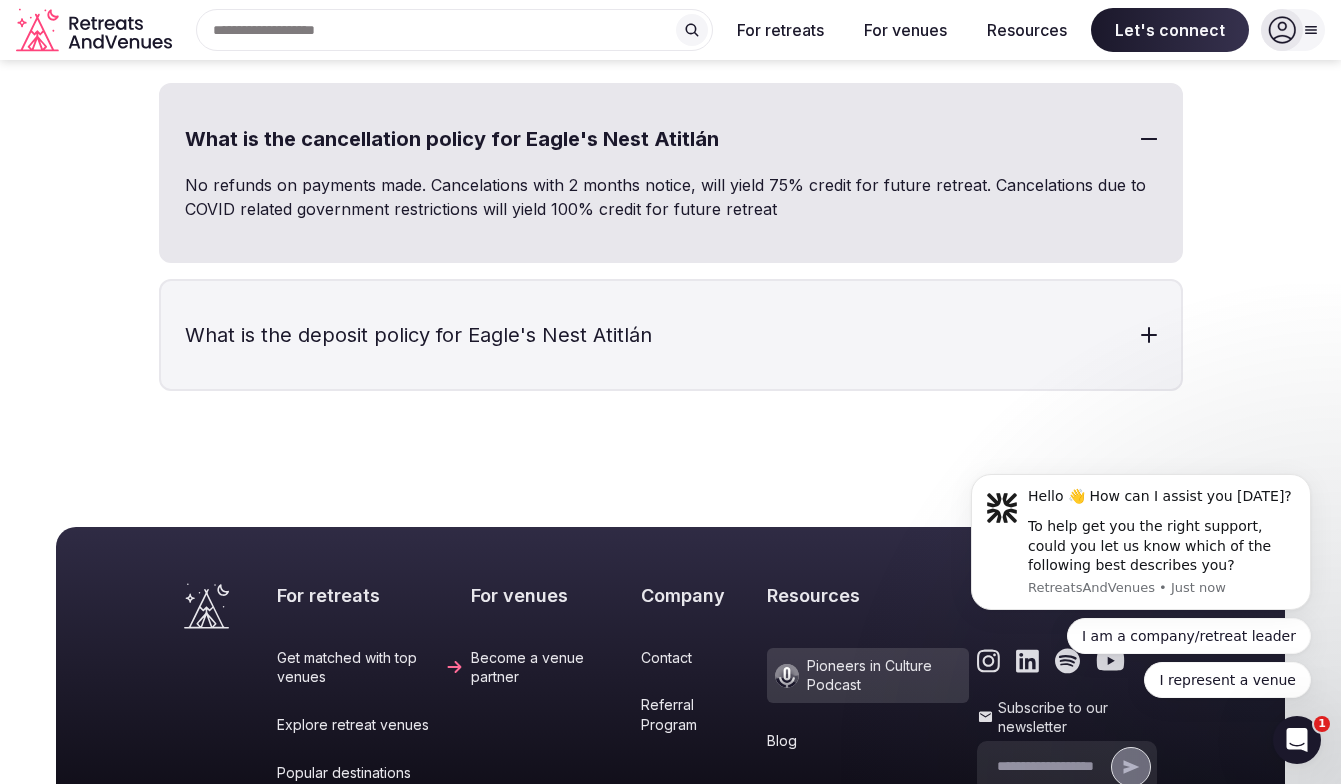
scroll to position [11220, 0]
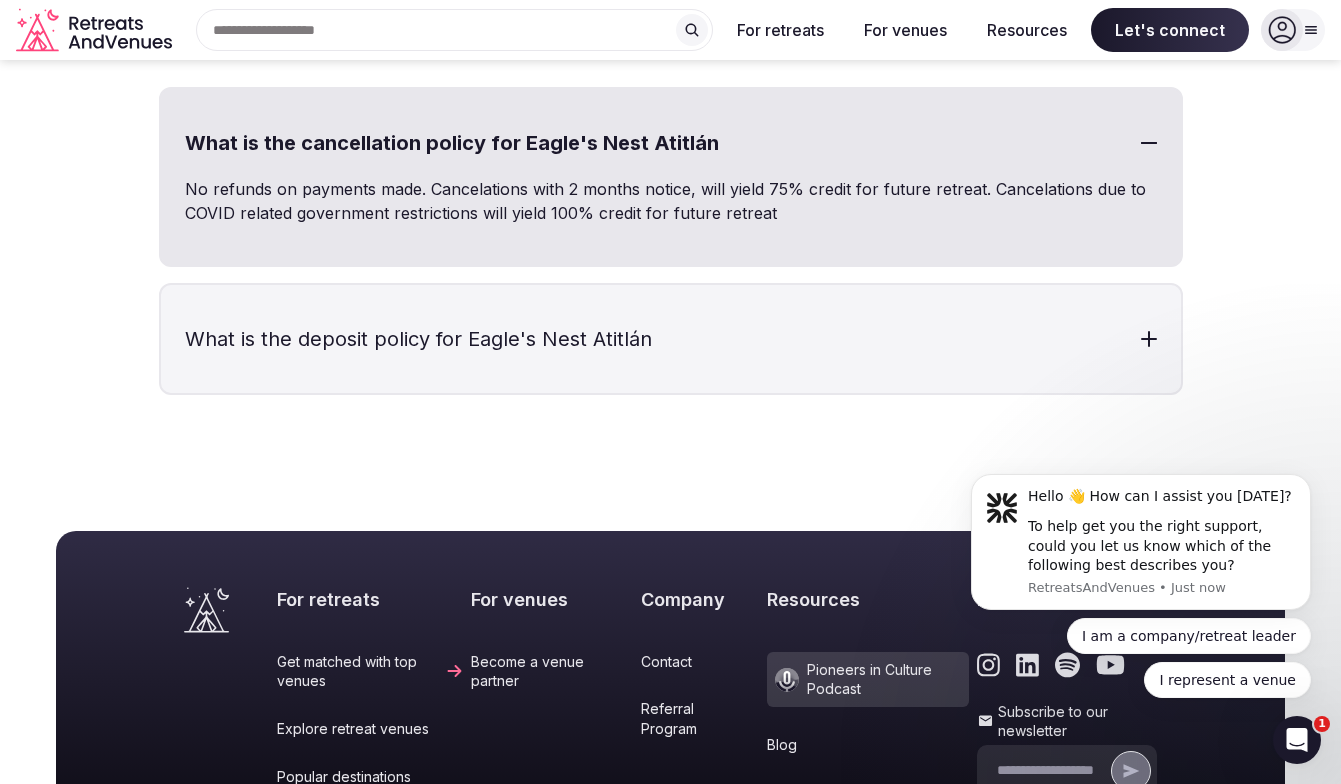
click at [896, 146] on div "What is the cancellation policy for Eagle's Nest Atitlán No refunds on payments…" at bounding box center [671, 241] width 1024 height 308
click at [878, 285] on h3 "What is the deposit policy for Eagle's Nest Atitlán" at bounding box center [671, 339] width 1020 height 108
